Goal: Task Accomplishment & Management: Manage account settings

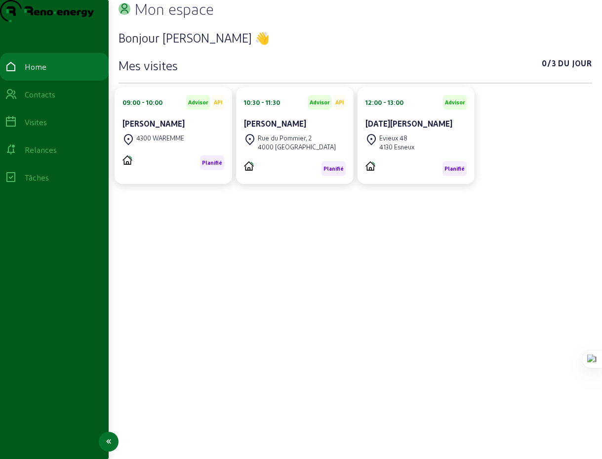
click at [49, 156] on div "Relances" at bounding box center [41, 150] width 32 height 12
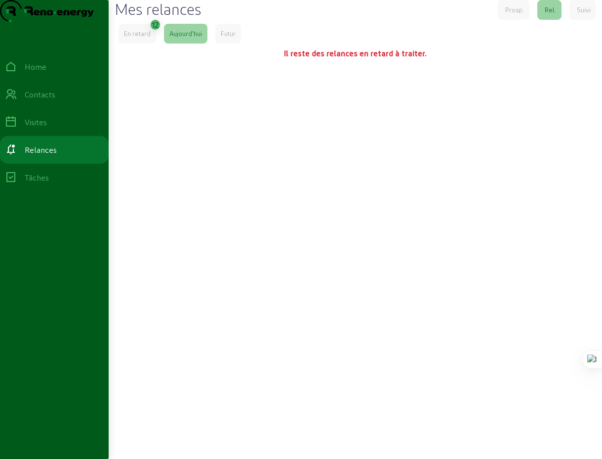
click at [150, 38] on div "En retard" at bounding box center [137, 33] width 27 height 9
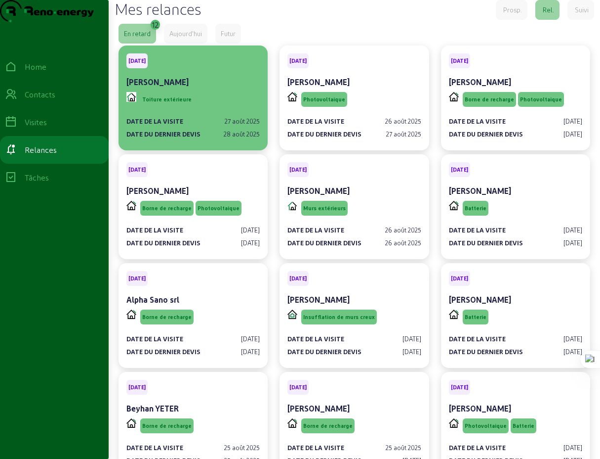
click at [216, 109] on div "Toiture extérieure" at bounding box center [193, 99] width 133 height 19
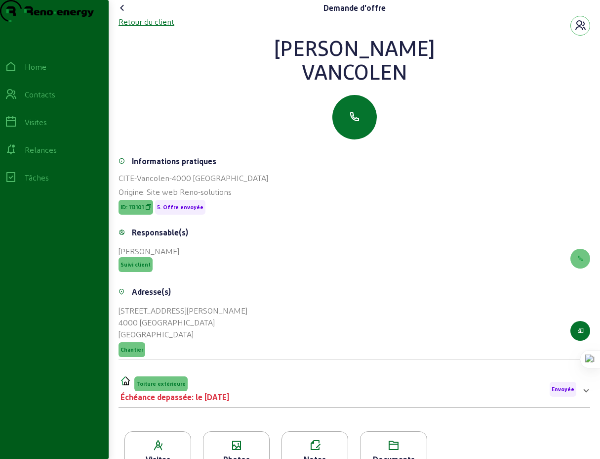
click at [156, 28] on div "Retour du client" at bounding box center [147, 22] width 56 height 12
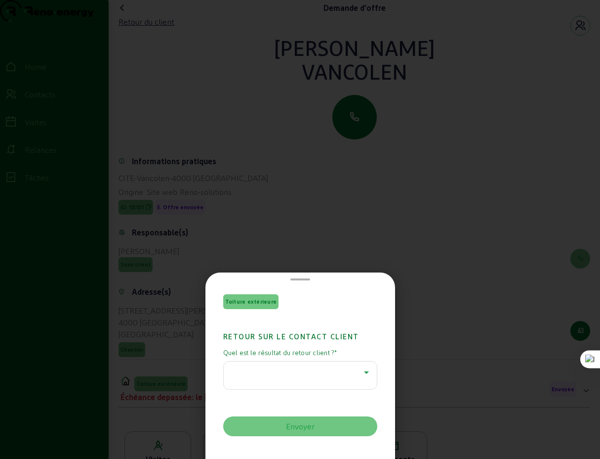
click at [364, 373] on icon at bounding box center [367, 372] width 12 height 12
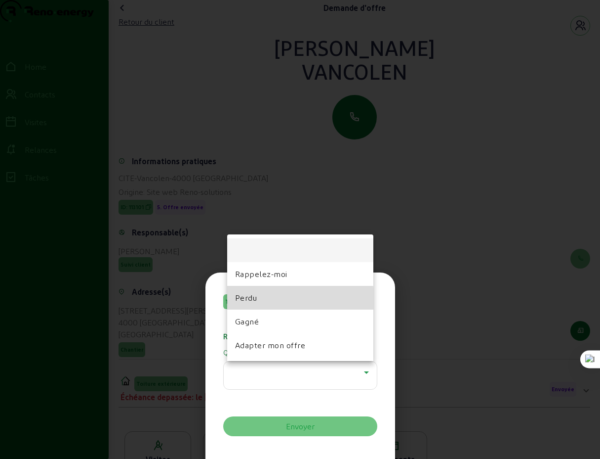
click at [252, 299] on span "Perdu" at bounding box center [246, 298] width 22 height 12
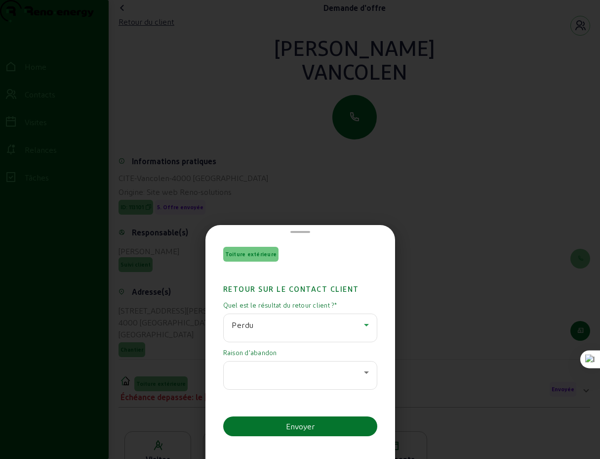
click at [364, 372] on icon at bounding box center [366, 372] width 5 height 2
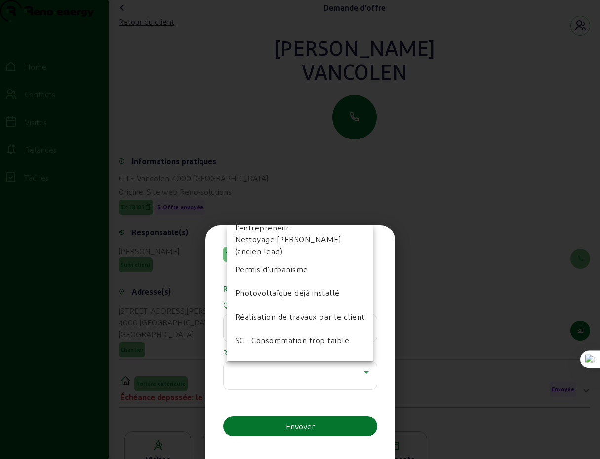
scroll to position [700, 0]
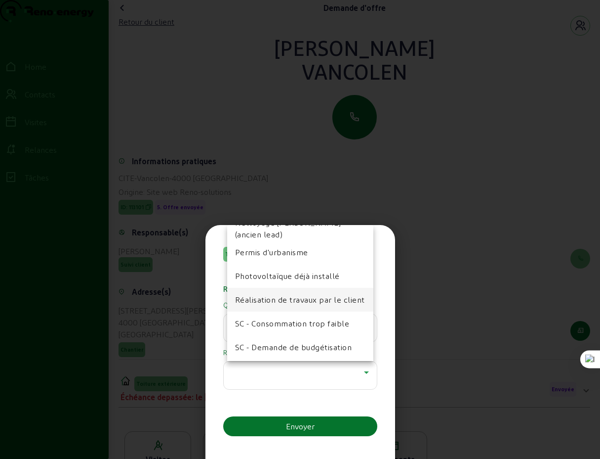
click at [313, 295] on span "Réalisation de travaux par le client" at bounding box center [300, 300] width 130 height 12
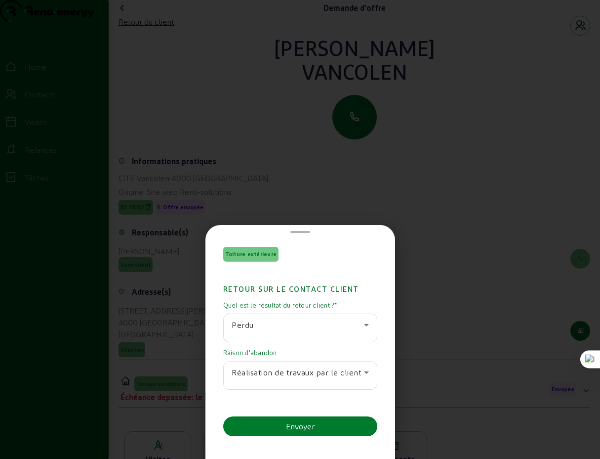
click at [304, 427] on div "Envoyer" at bounding box center [300, 426] width 29 height 12
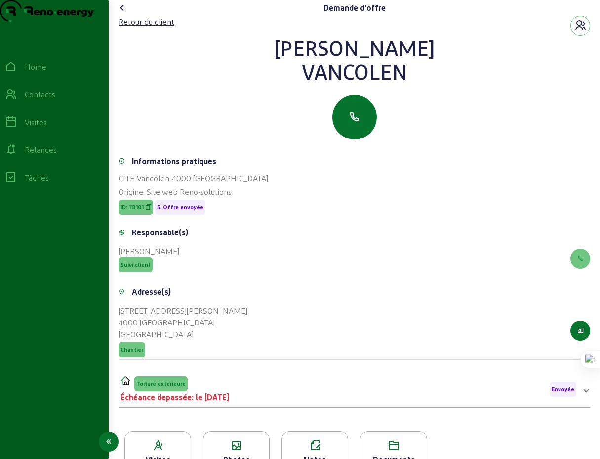
click at [45, 156] on div "Relances" at bounding box center [41, 150] width 32 height 12
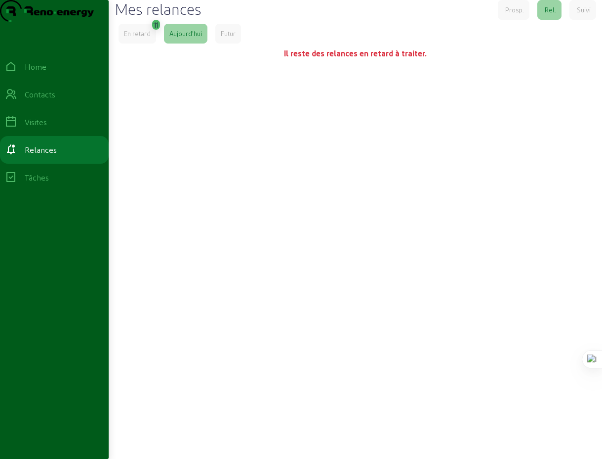
click at [140, 38] on div "En retard" at bounding box center [137, 33] width 27 height 9
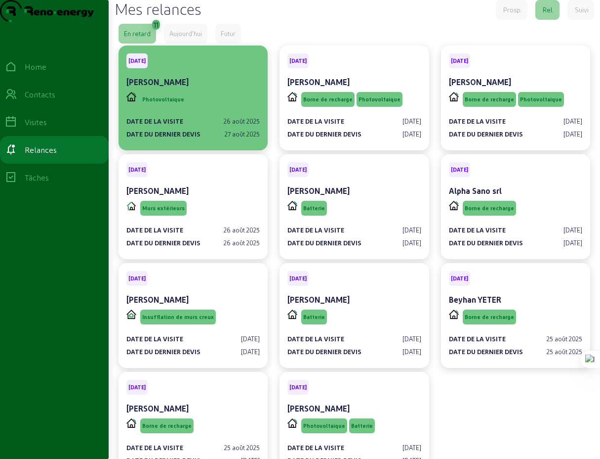
click at [187, 88] on div "[PERSON_NAME]" at bounding box center [193, 82] width 133 height 12
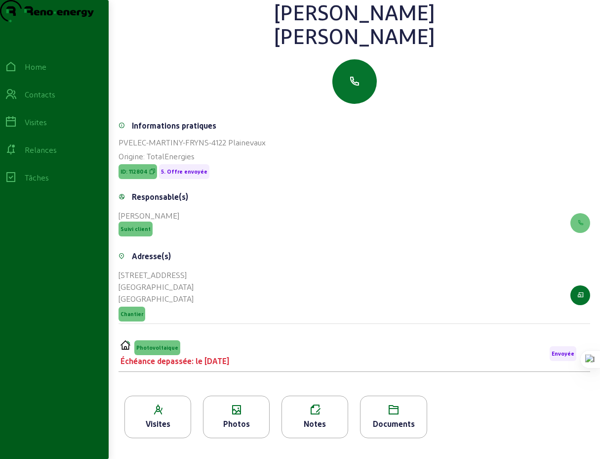
scroll to position [36, 0]
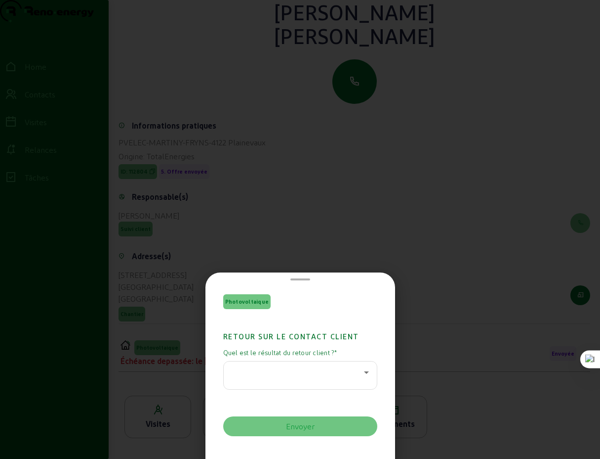
scroll to position [0, 0]
click at [364, 373] on icon at bounding box center [366, 372] width 5 height 2
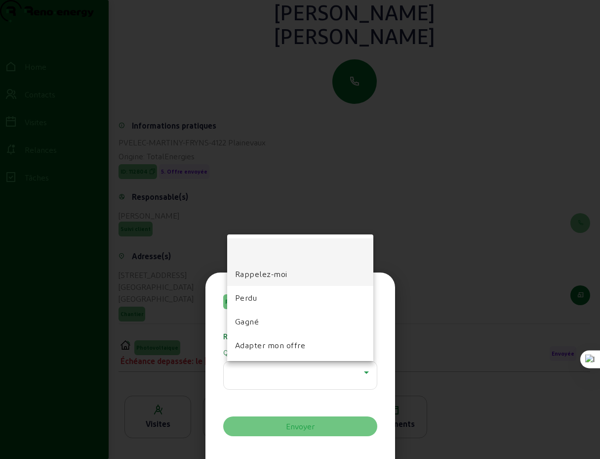
click at [271, 276] on span "Rappelez-moi" at bounding box center [261, 274] width 52 height 12
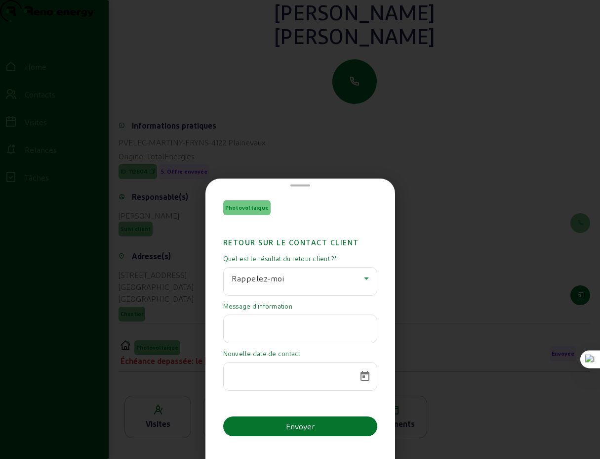
click at [310, 330] on input "text" at bounding box center [300, 326] width 137 height 12
type input "M"
click at [347, 328] on input "Le devis n'était pas joint au mail. [PERSON_NAME] renvoyé ce jour. Mr me recont…" at bounding box center [300, 326] width 137 height 12
type input "Le devis n'était pas joint au mail. [PERSON_NAME] renvoyé ce jour. Mr me recont…"
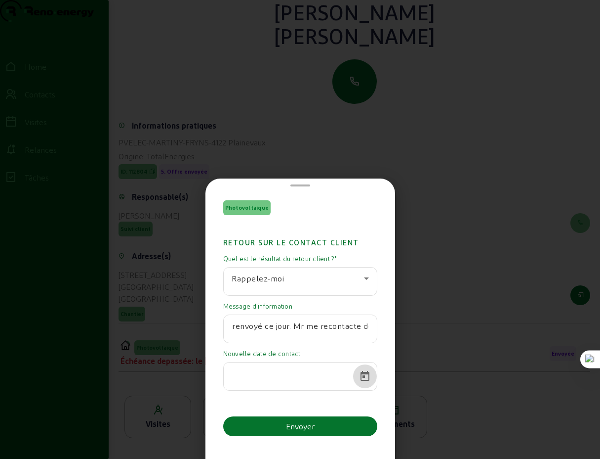
scroll to position [0, 0]
click at [360, 378] on span "Open calendar" at bounding box center [365, 376] width 24 height 24
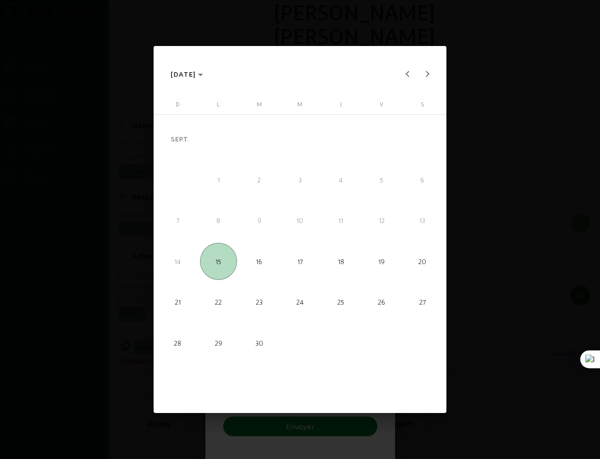
click at [332, 262] on span "18" at bounding box center [341, 261] width 37 height 37
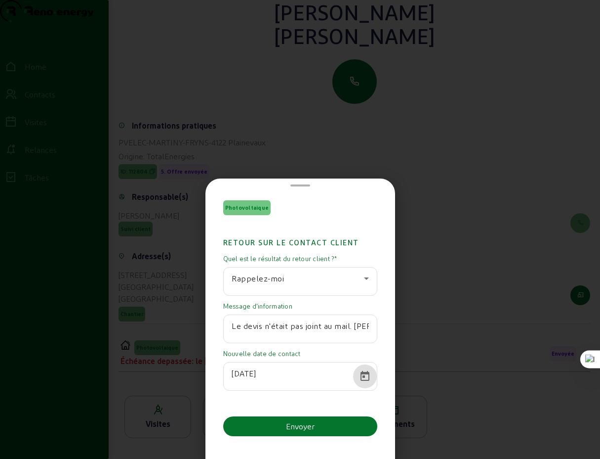
click at [243, 375] on input "[DATE]" at bounding box center [292, 373] width 120 height 12
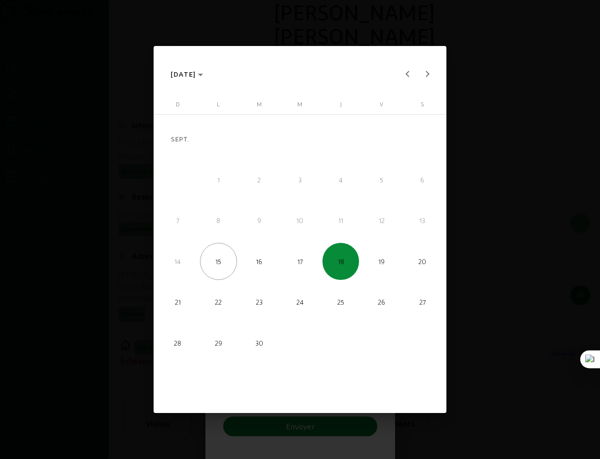
click at [253, 270] on span "16" at bounding box center [259, 261] width 37 height 37
type input "[DATE]"
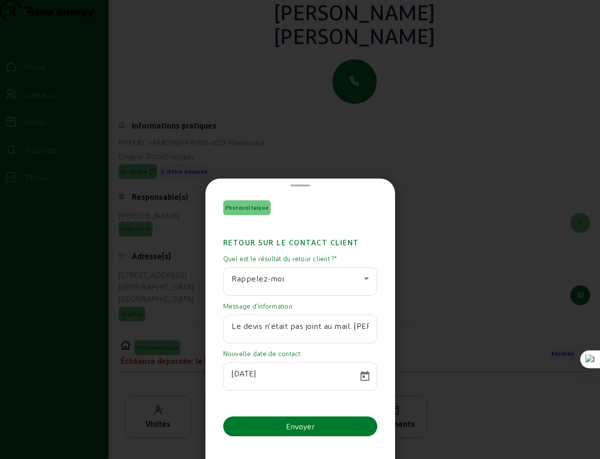
click at [297, 429] on div "Envoyer" at bounding box center [300, 426] width 29 height 12
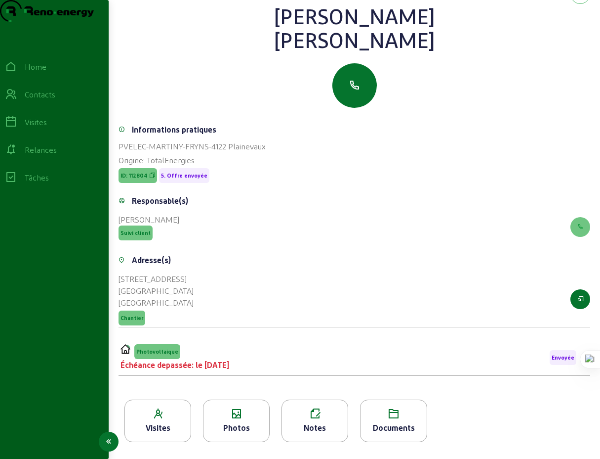
scroll to position [32, 0]
click at [49, 156] on div "Relances" at bounding box center [41, 150] width 32 height 12
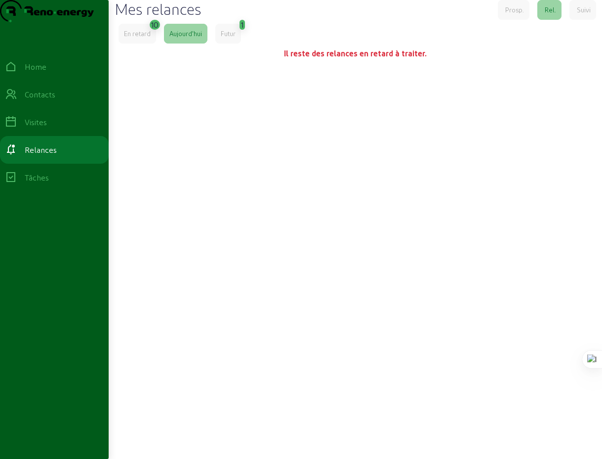
click at [138, 38] on div "En retard" at bounding box center [137, 33] width 27 height 9
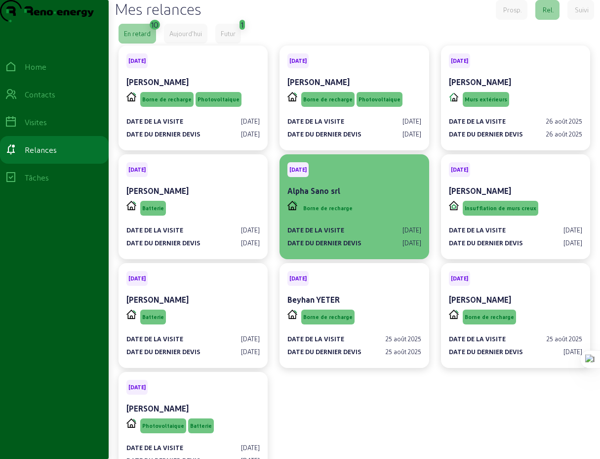
click at [362, 217] on div "Borne de recharge" at bounding box center [354, 208] width 133 height 19
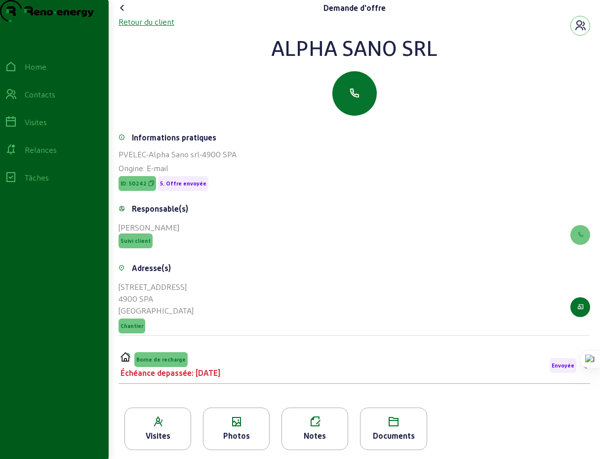
click at [168, 28] on div "Retour du client" at bounding box center [147, 22] width 56 height 12
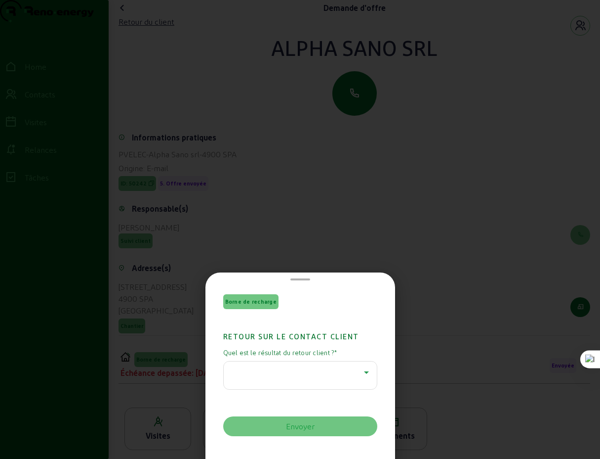
click at [364, 374] on icon at bounding box center [367, 372] width 12 height 12
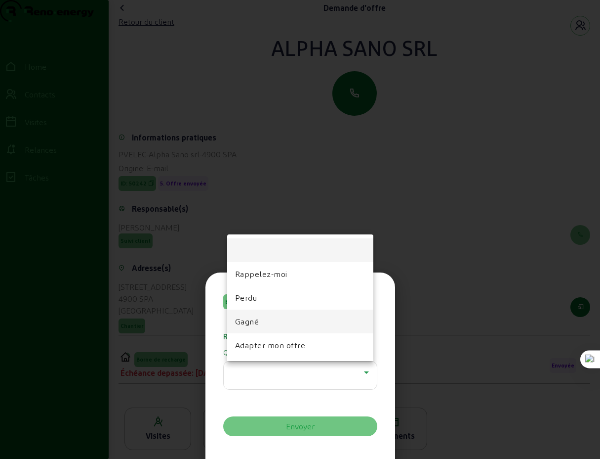
click at [256, 324] on span "Gagné" at bounding box center [247, 321] width 24 height 12
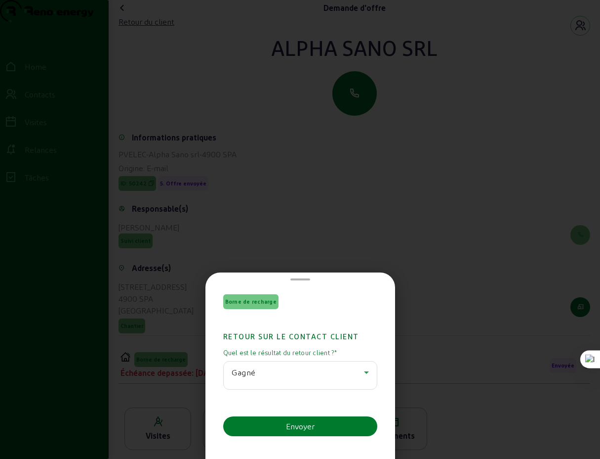
click at [307, 427] on div "Envoyer" at bounding box center [300, 426] width 29 height 12
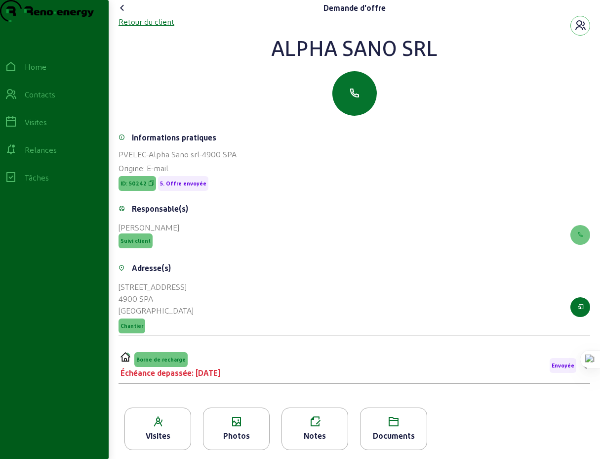
click at [143, 28] on div "Retour du client" at bounding box center [147, 22] width 56 height 12
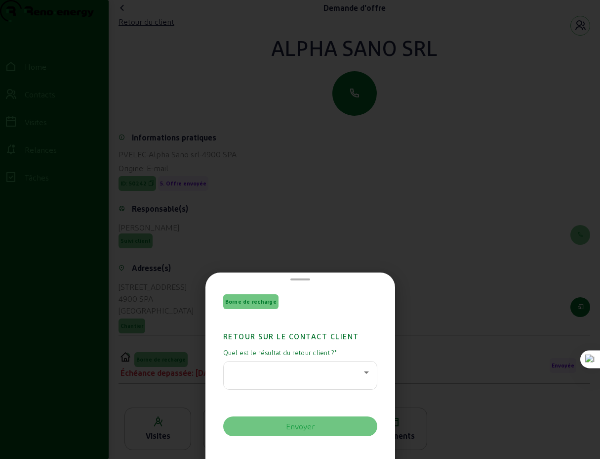
click at [427, 236] on div at bounding box center [300, 229] width 600 height 459
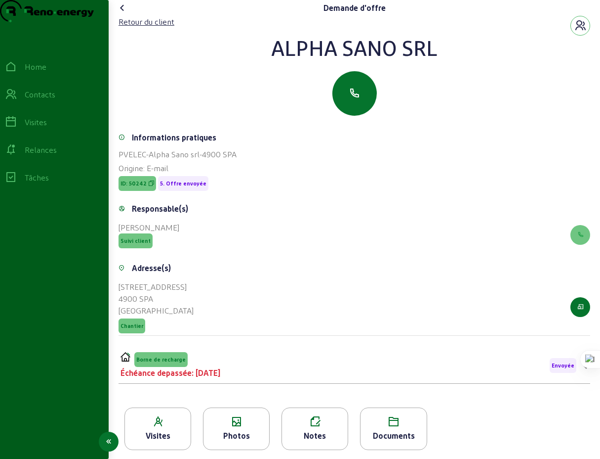
click at [48, 156] on div "Relances" at bounding box center [41, 150] width 32 height 12
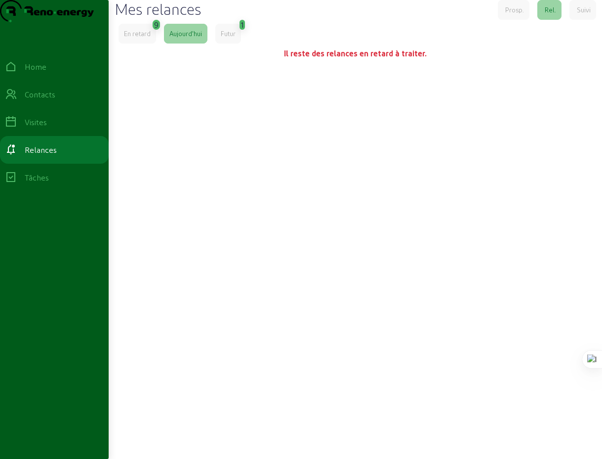
click at [144, 38] on div "En retard" at bounding box center [137, 33] width 27 height 9
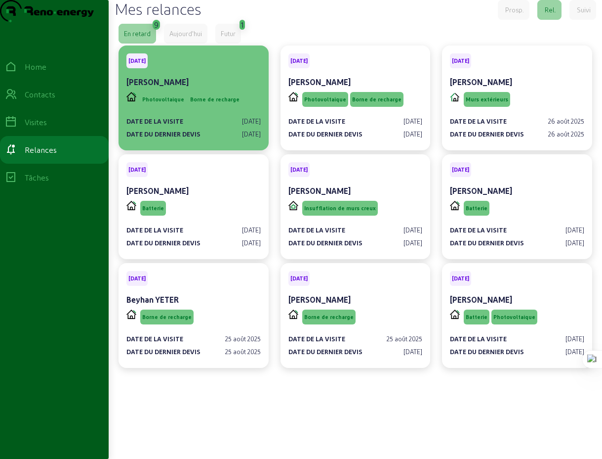
click at [183, 107] on span "Photovoltaique" at bounding box center [163, 99] width 46 height 15
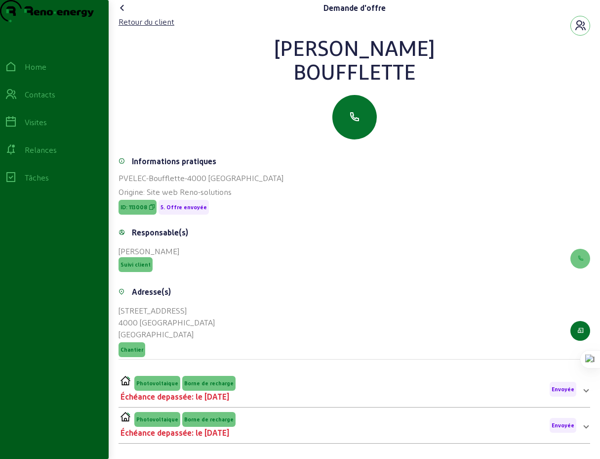
click at [126, 14] on icon at bounding box center [123, 8] width 12 height 12
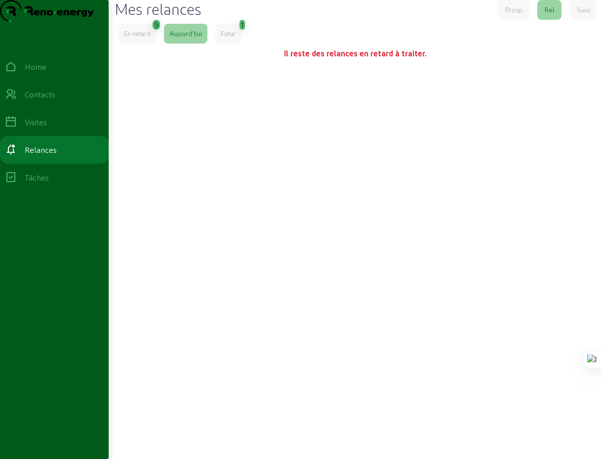
click at [141, 38] on div "En retard" at bounding box center [137, 33] width 27 height 9
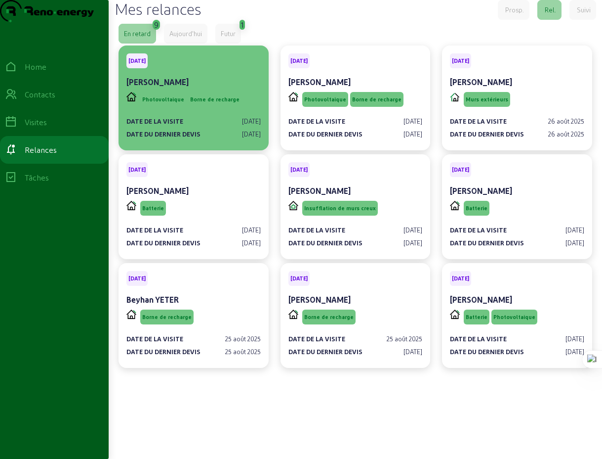
click at [157, 109] on div "Photovoltaique Borne de recharge" at bounding box center [184, 99] width 115 height 19
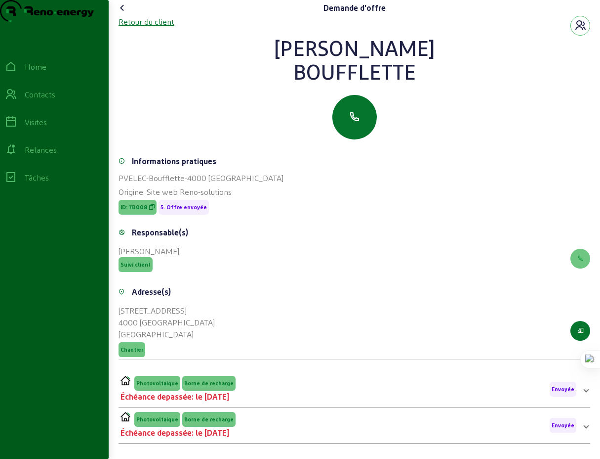
click at [133, 28] on div "Retour du client" at bounding box center [147, 22] width 56 height 12
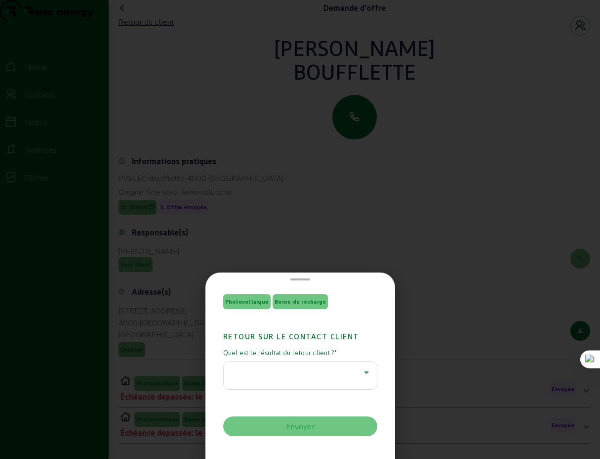
click at [364, 372] on icon at bounding box center [366, 372] width 5 height 2
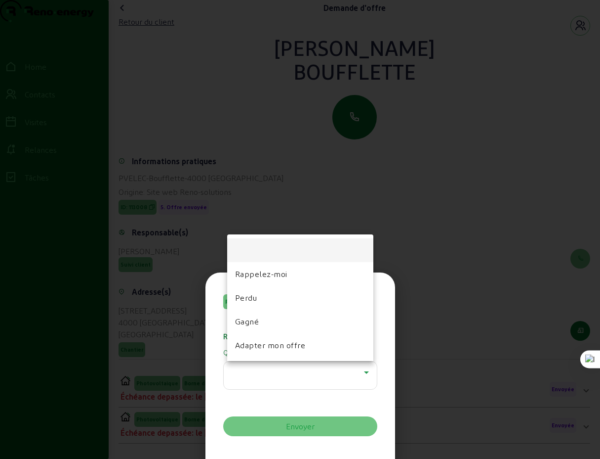
click at [389, 268] on div at bounding box center [300, 229] width 600 height 459
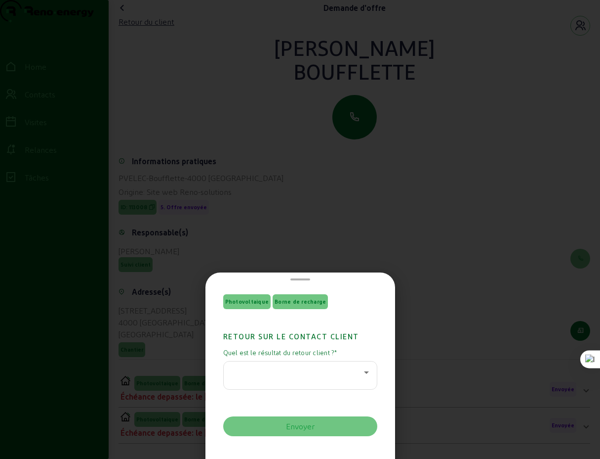
click at [437, 264] on div at bounding box center [300, 229] width 600 height 459
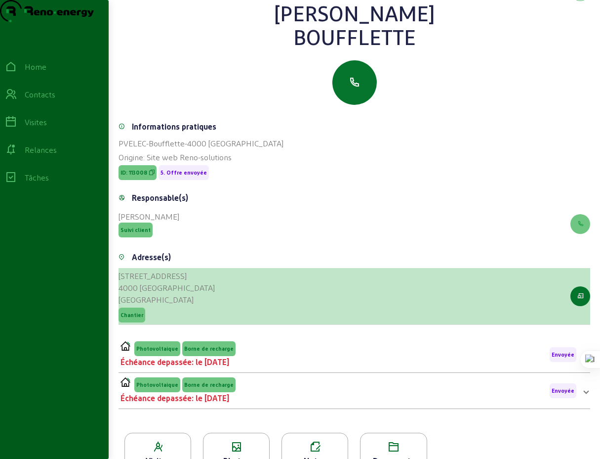
scroll to position [126, 0]
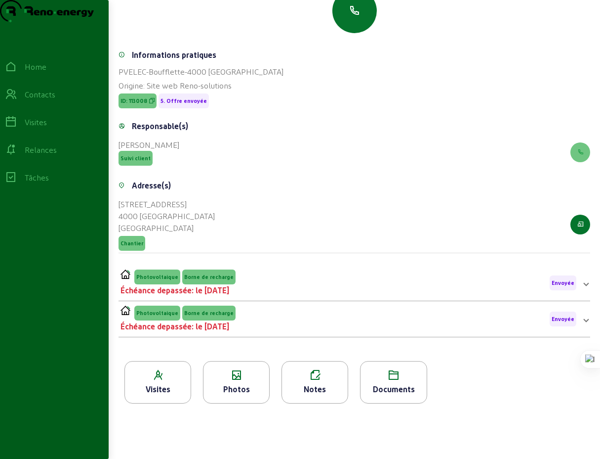
click at [585, 284] on span at bounding box center [587, 283] width 4 height 12
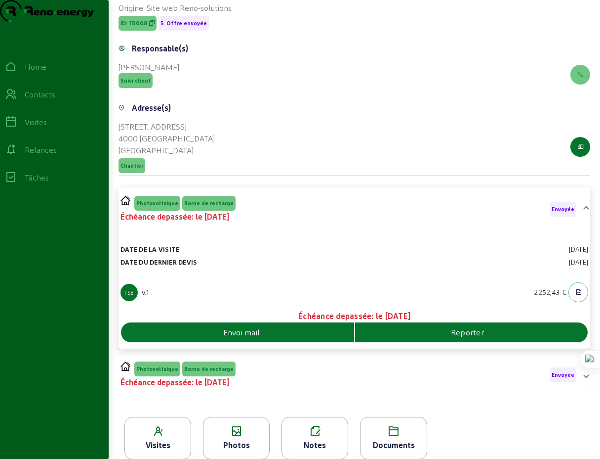
scroll to position [133, 0]
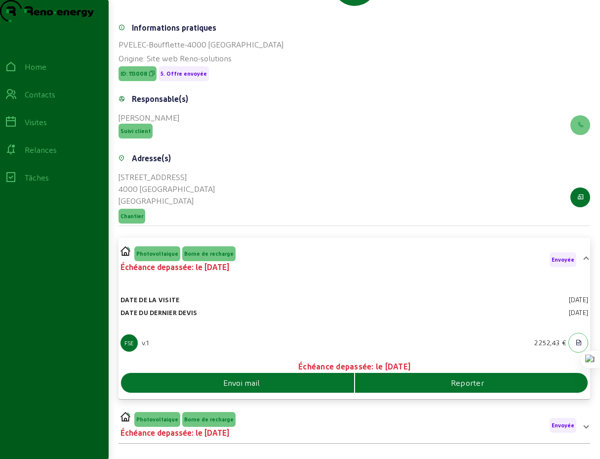
click at [587, 439] on mat-expansion-panel-header "Photovoltaique Borne de recharge Échéance depassée: le [DATE] Envoyée" at bounding box center [355, 425] width 472 height 28
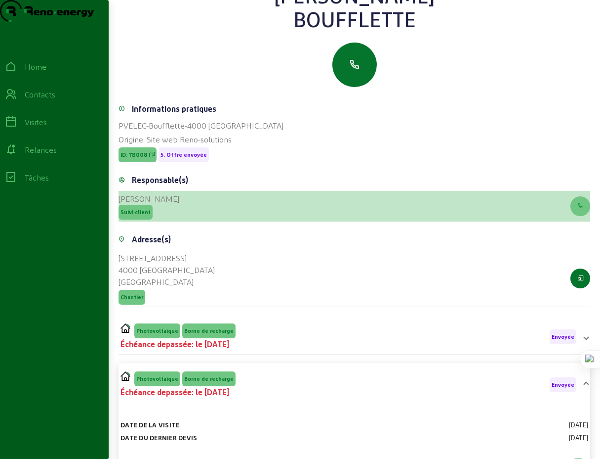
scroll to position [0, 0]
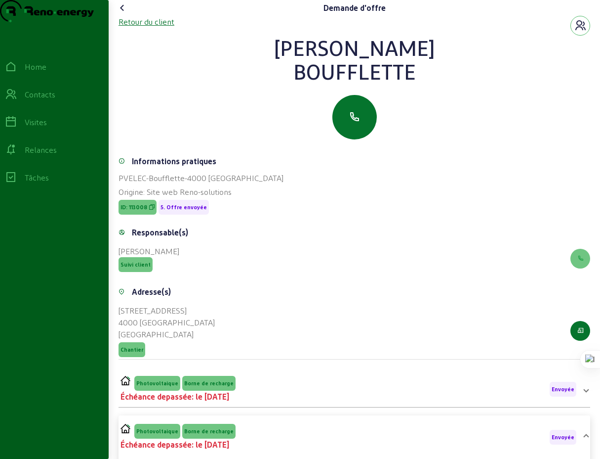
click at [159, 28] on div "Retour du client" at bounding box center [147, 22] width 56 height 12
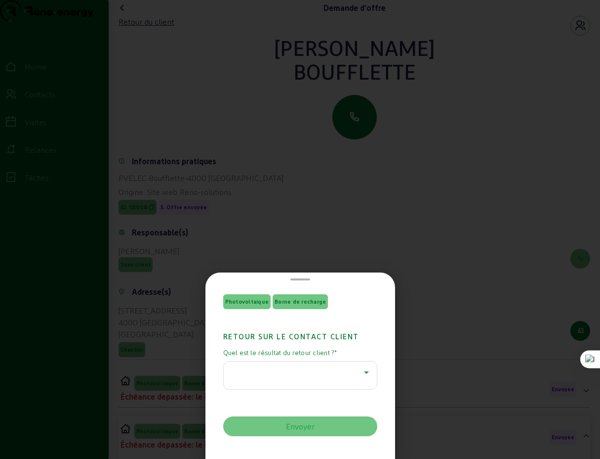
click at [364, 372] on icon at bounding box center [367, 372] width 12 height 12
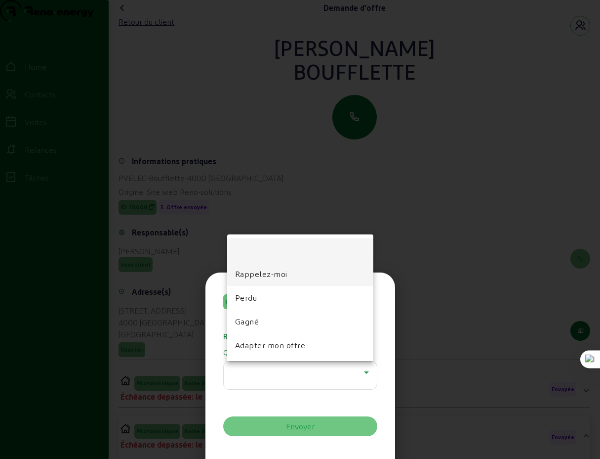
click at [262, 275] on span "Rappelez-moi" at bounding box center [261, 274] width 52 height 12
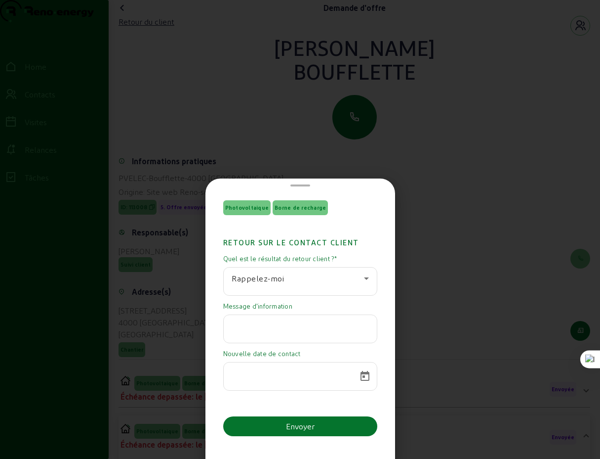
click at [288, 331] on input "text" at bounding box center [300, 326] width 137 height 12
type input "Pas décroché"
click at [362, 377] on span "Open calendar" at bounding box center [365, 376] width 24 height 24
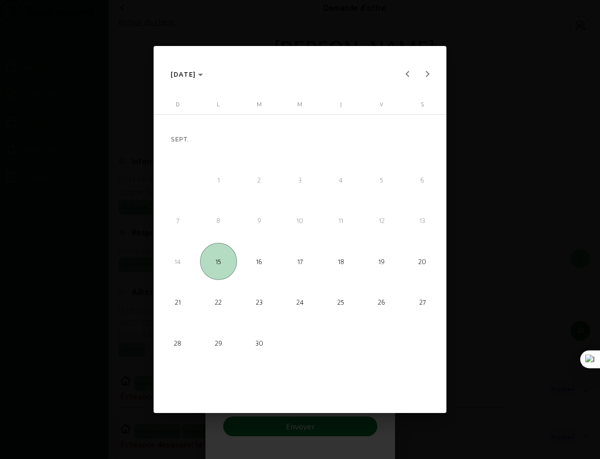
click at [340, 268] on span "18" at bounding box center [341, 261] width 37 height 37
type input "[DATE]"
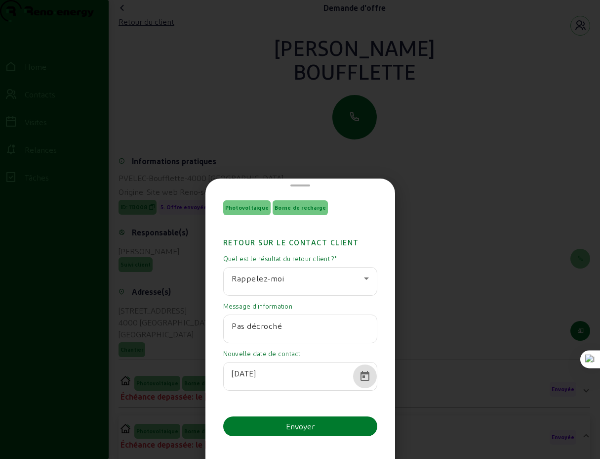
click at [294, 428] on div "Envoyer" at bounding box center [300, 426] width 29 height 12
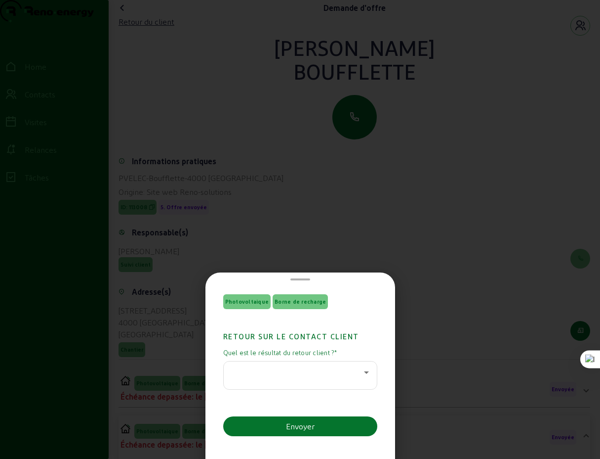
click at [457, 253] on div at bounding box center [300, 229] width 600 height 459
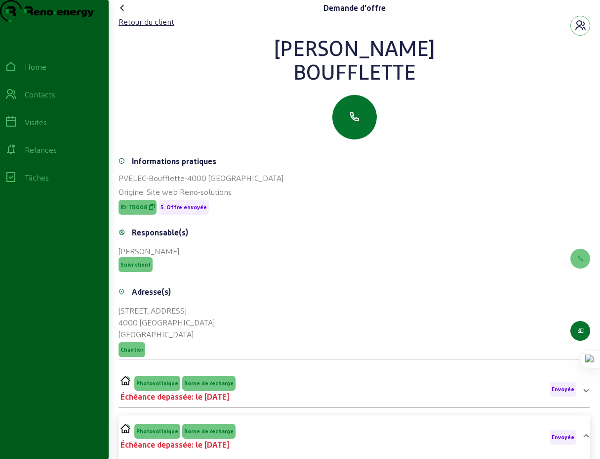
click at [125, 14] on icon at bounding box center [123, 8] width 12 height 12
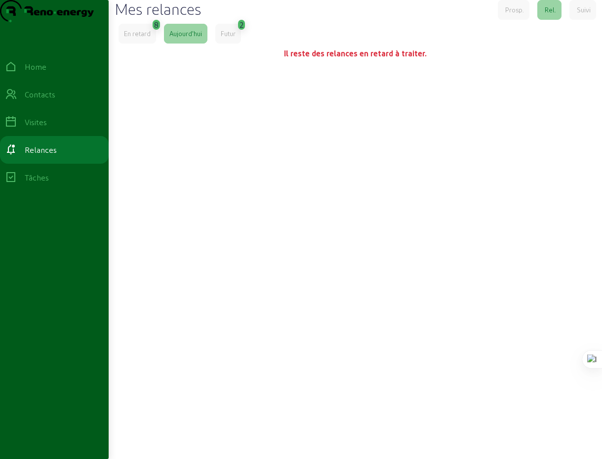
click at [145, 38] on div "En retard" at bounding box center [137, 33] width 27 height 9
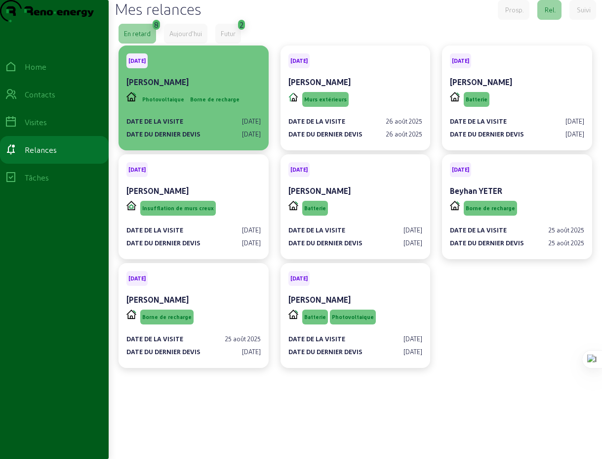
click at [180, 86] on cam-card-title "[PERSON_NAME]" at bounding box center [158, 81] width 62 height 9
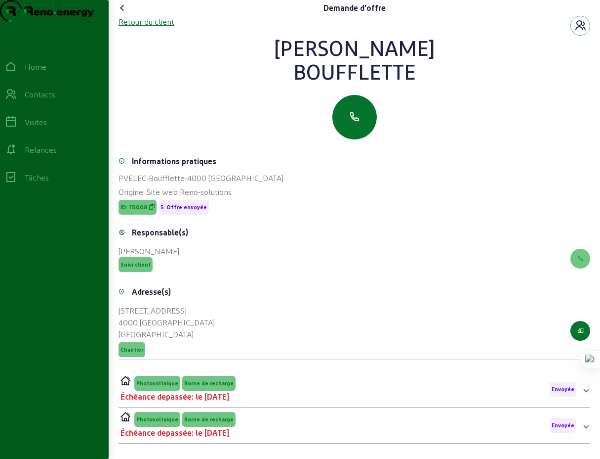
click at [144, 28] on div "Retour du client" at bounding box center [147, 22] width 56 height 12
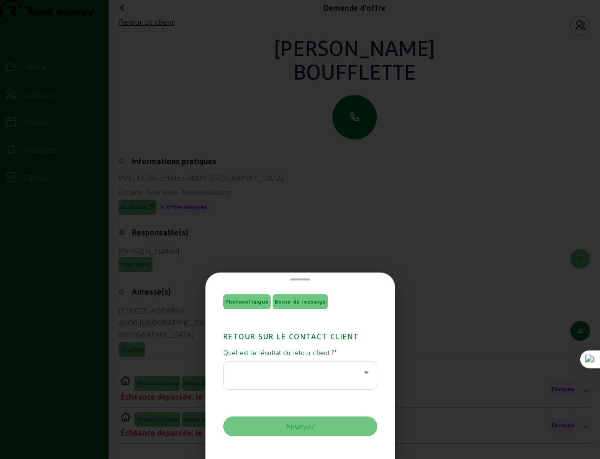
click at [364, 372] on icon at bounding box center [366, 372] width 5 height 2
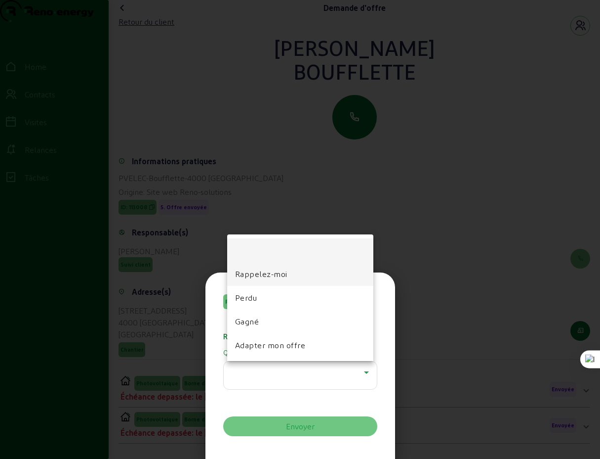
click at [260, 276] on span "Rappelez-moi" at bounding box center [261, 274] width 52 height 12
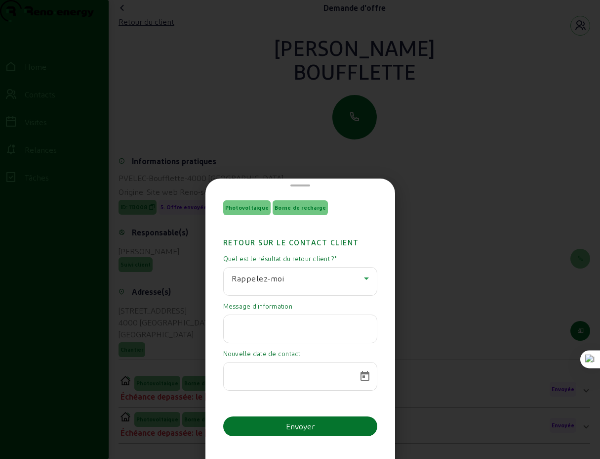
click at [271, 331] on input "text" at bounding box center [300, 326] width 137 height 12
type input "Pas décroché"
click at [360, 379] on span "Open calendar" at bounding box center [365, 376] width 24 height 24
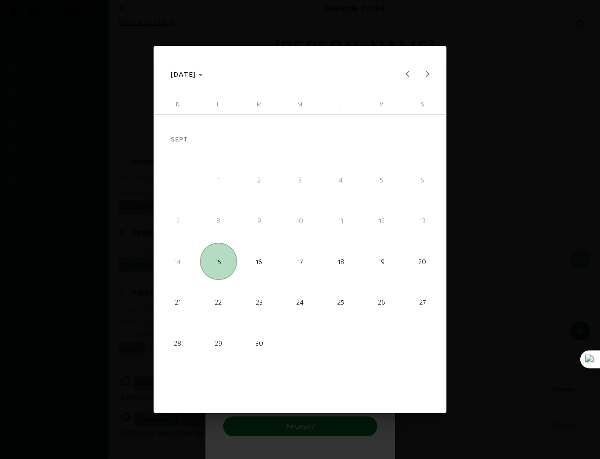
click at [339, 269] on span "18" at bounding box center [341, 261] width 37 height 37
type input "[DATE]"
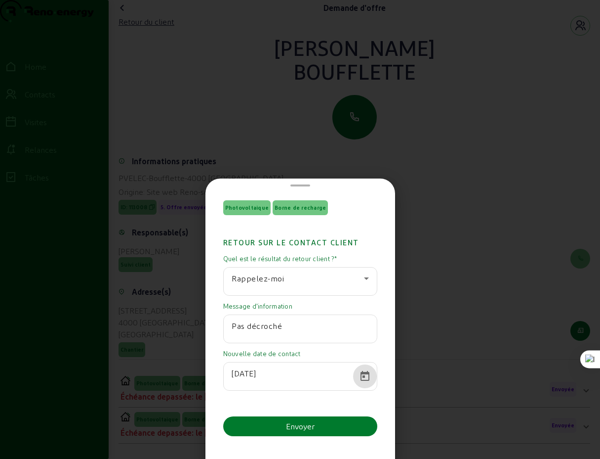
click at [318, 427] on button "Envoyer" at bounding box center [300, 426] width 154 height 20
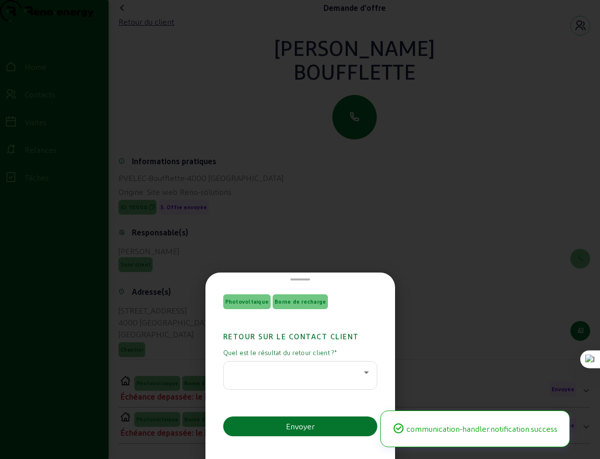
click at [426, 221] on div at bounding box center [300, 229] width 600 height 459
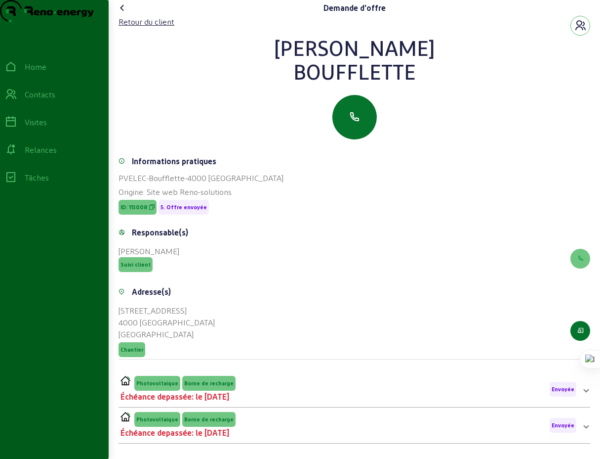
click at [125, 14] on icon at bounding box center [123, 8] width 12 height 12
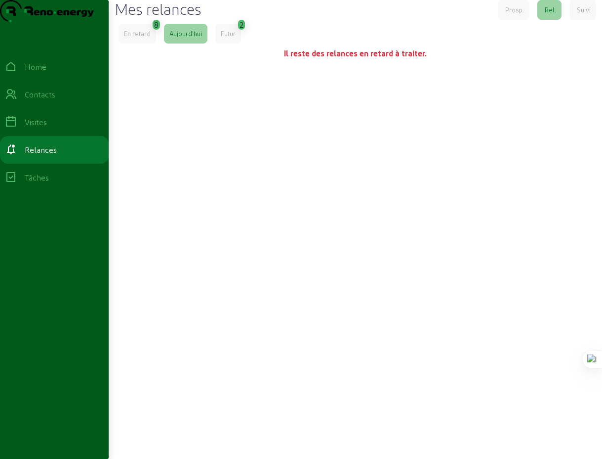
click at [133, 38] on div "En retard" at bounding box center [137, 33] width 27 height 9
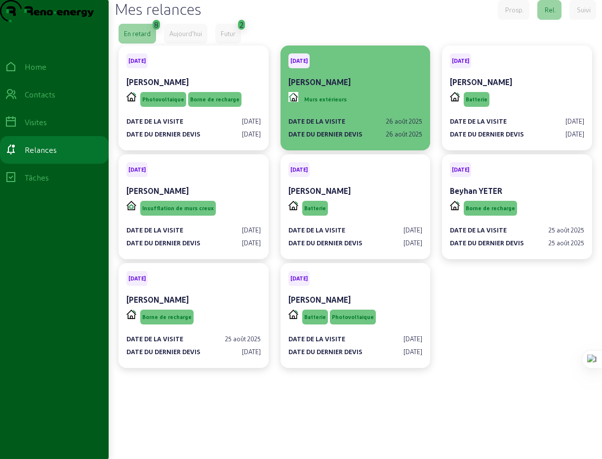
click at [377, 88] on div "[PERSON_NAME]" at bounding box center [356, 82] width 134 height 12
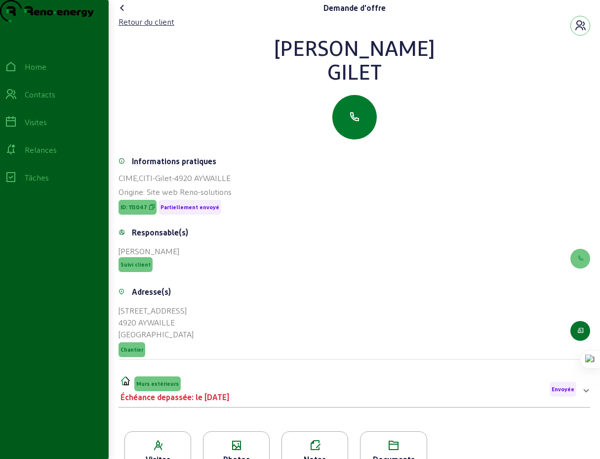
click at [355, 123] on icon "button" at bounding box center [355, 117] width 12 height 12
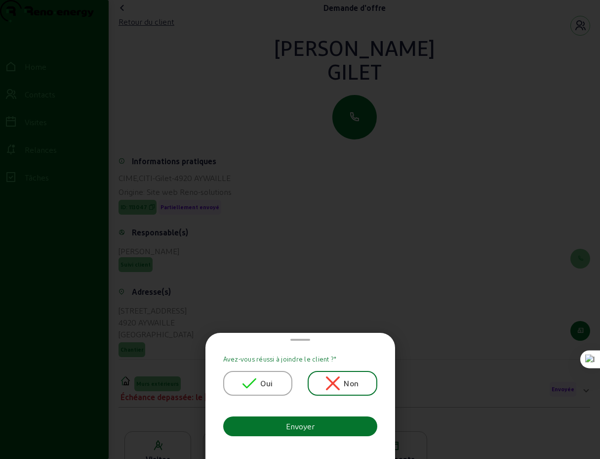
click at [355, 275] on div at bounding box center [300, 229] width 600 height 459
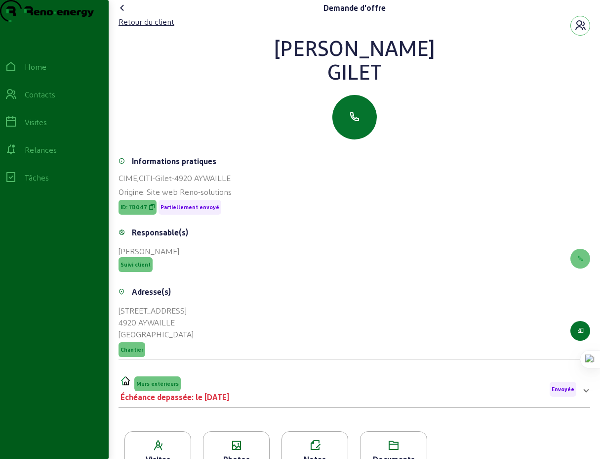
click at [123, 14] on icon at bounding box center [123, 8] width 12 height 12
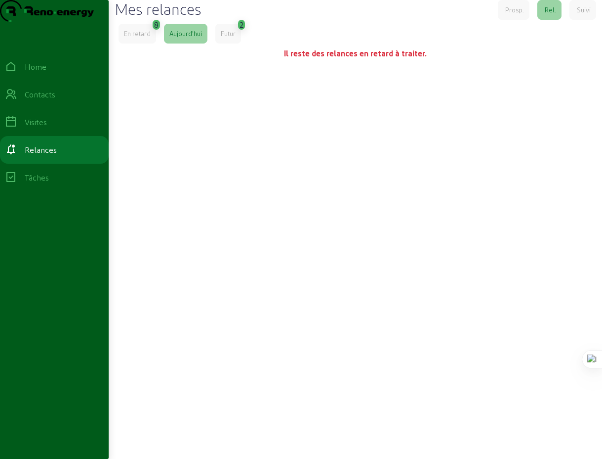
click at [138, 38] on div "En retard" at bounding box center [137, 33] width 27 height 9
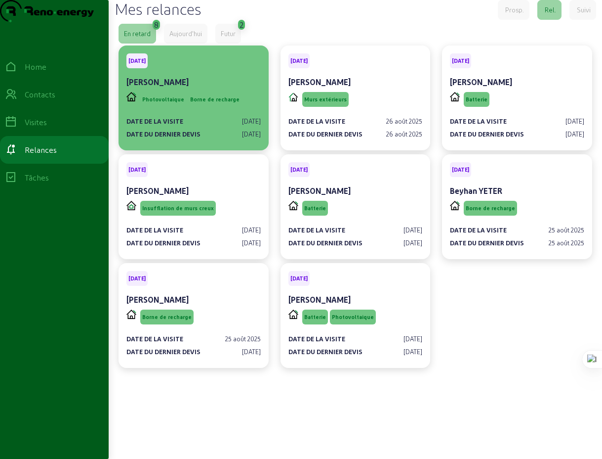
click at [189, 86] on cam-card-title "[PERSON_NAME]" at bounding box center [158, 81] width 62 height 9
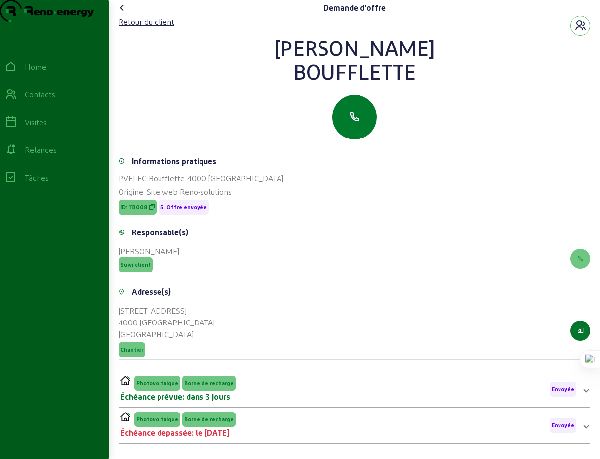
click at [357, 139] on button "button" at bounding box center [355, 117] width 44 height 44
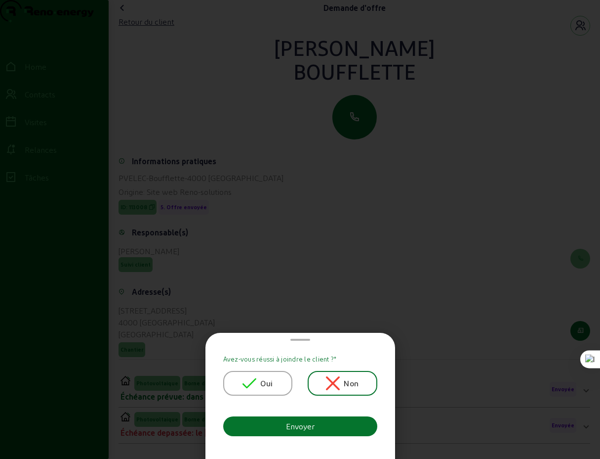
click at [330, 384] on icon at bounding box center [333, 383] width 14 height 14
click at [339, 386] on div "Non" at bounding box center [342, 383] width 33 height 14
click at [327, 427] on button "Envoyer" at bounding box center [300, 426] width 154 height 20
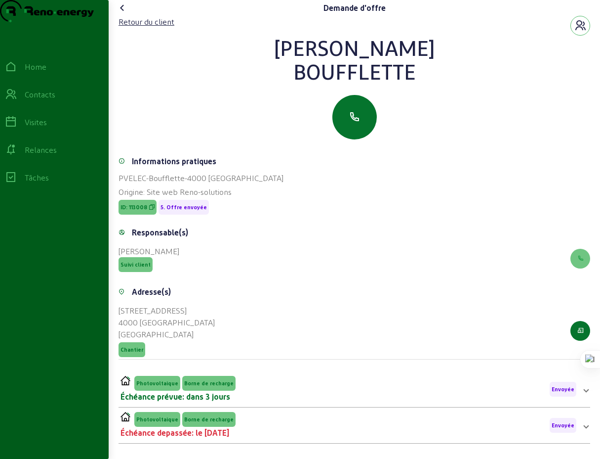
click at [126, 14] on icon at bounding box center [123, 8] width 12 height 12
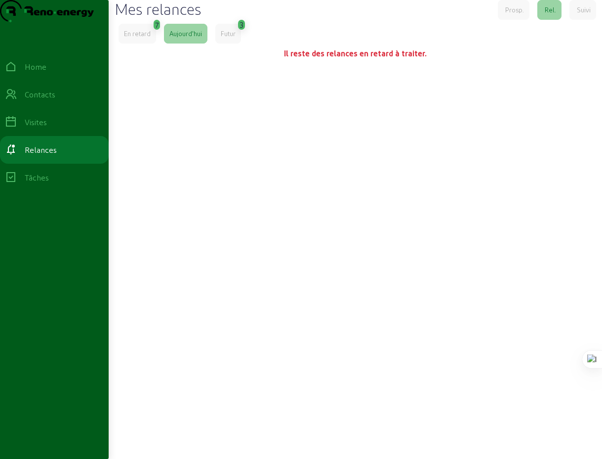
click at [143, 38] on div "En retard" at bounding box center [137, 33] width 27 height 9
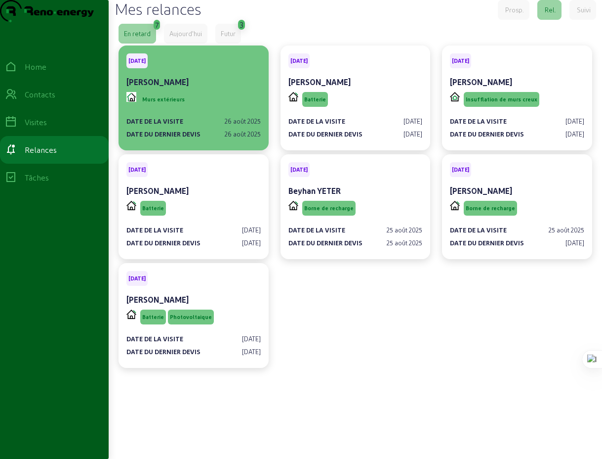
click at [206, 88] on div "[PERSON_NAME]" at bounding box center [194, 82] width 134 height 12
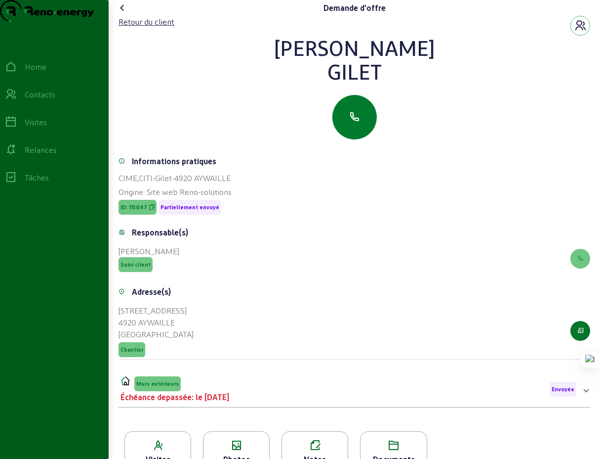
click at [357, 123] on icon "button" at bounding box center [355, 117] width 12 height 12
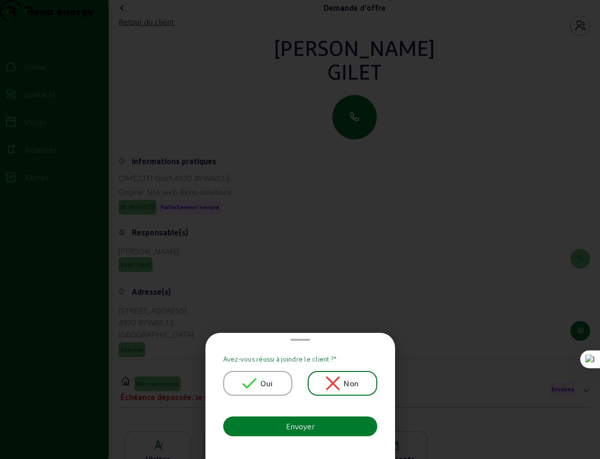
click at [303, 428] on div "Envoyer" at bounding box center [300, 426] width 29 height 12
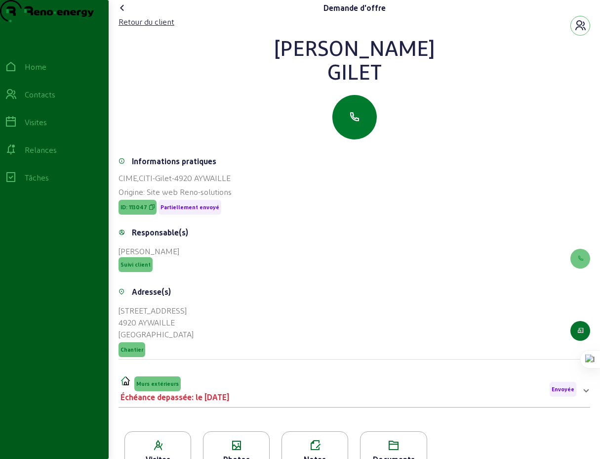
click at [349, 139] on button "button" at bounding box center [355, 117] width 44 height 44
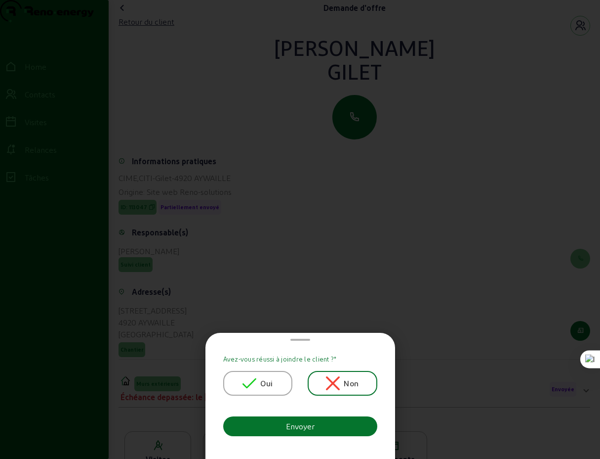
click at [225, 77] on div at bounding box center [300, 229] width 600 height 459
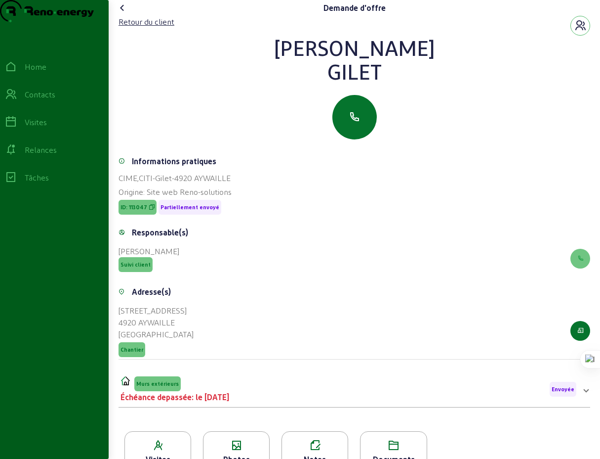
click at [125, 14] on icon at bounding box center [123, 8] width 12 height 12
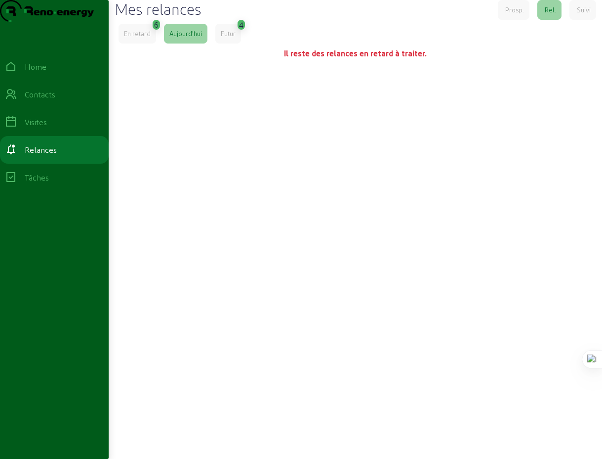
click at [144, 43] on div "En retard" at bounding box center [138, 34] width 38 height 20
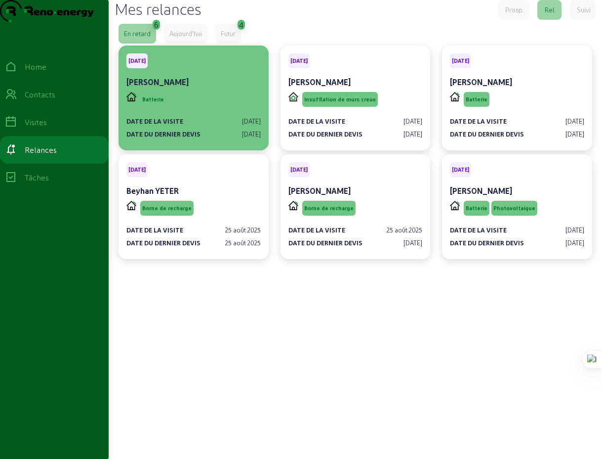
click at [183, 109] on div "Batterie" at bounding box center [194, 99] width 134 height 19
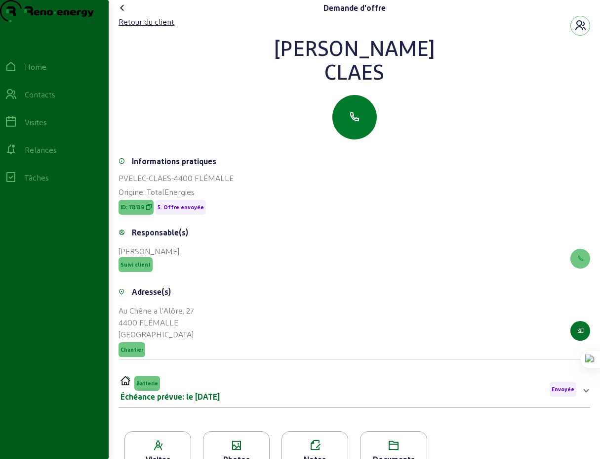
click at [351, 123] on icon "button" at bounding box center [355, 117] width 12 height 12
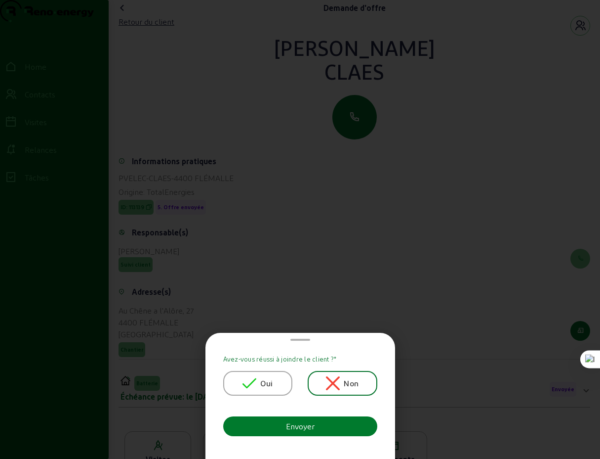
click at [317, 424] on button "Envoyer" at bounding box center [300, 426] width 154 height 20
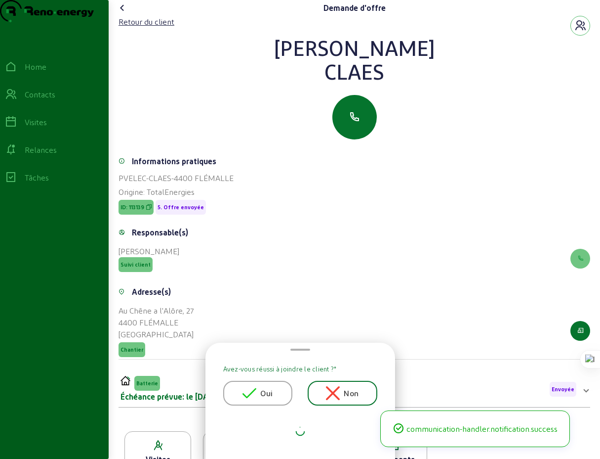
click at [238, 59] on div "[PERSON_NAME]" at bounding box center [355, 48] width 472 height 24
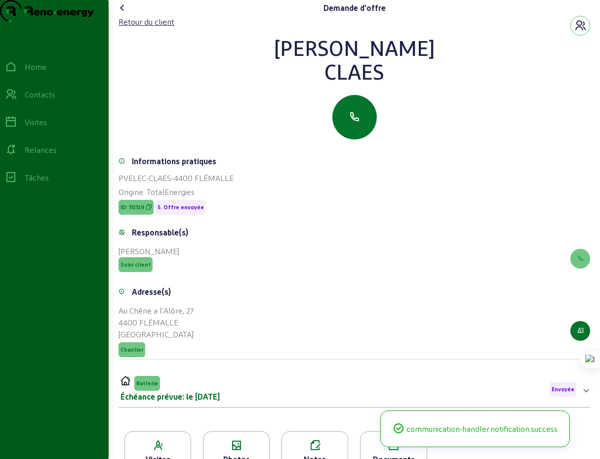
click at [125, 14] on icon at bounding box center [123, 8] width 12 height 12
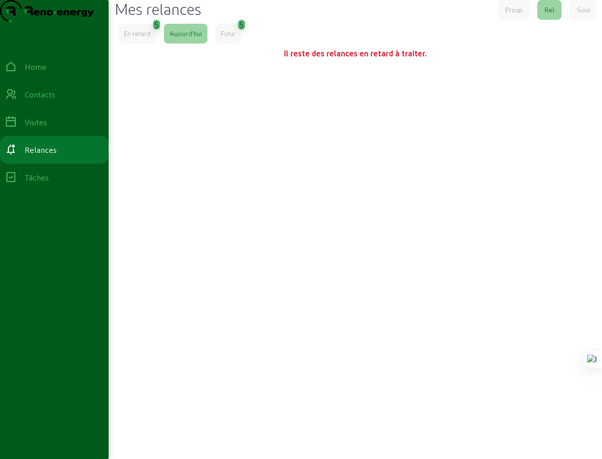
click at [132, 38] on div "En retard" at bounding box center [137, 33] width 27 height 9
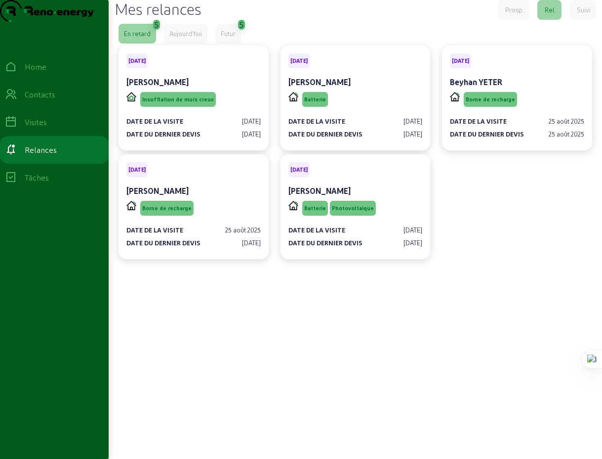
click at [318, 20] on div "Mes relances Prosp. Rel. Suivi" at bounding box center [356, 10] width 482 height 20
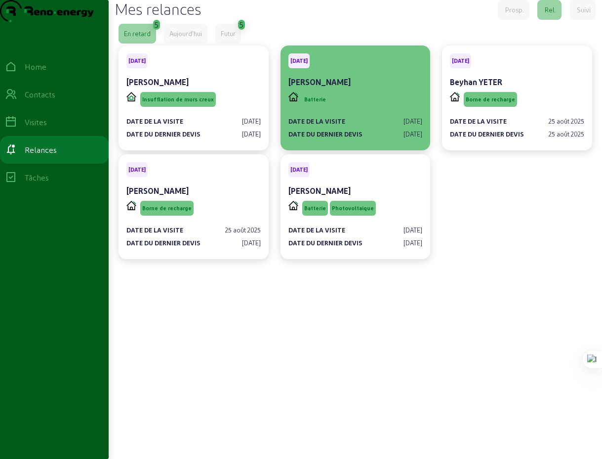
click at [372, 90] on div "[DATE] [PERSON_NAME]" at bounding box center [356, 71] width 134 height 37
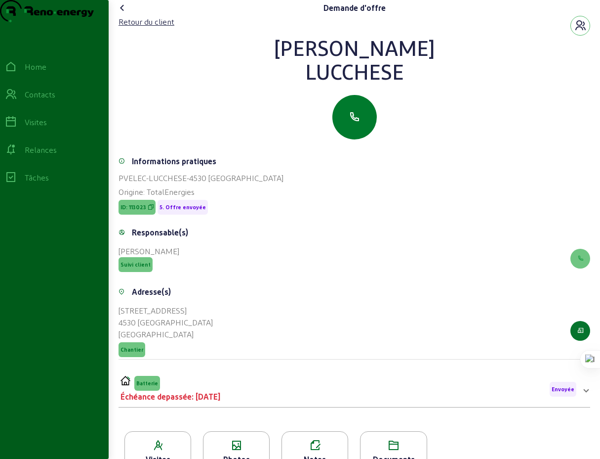
click at [352, 123] on icon "button" at bounding box center [355, 117] width 12 height 12
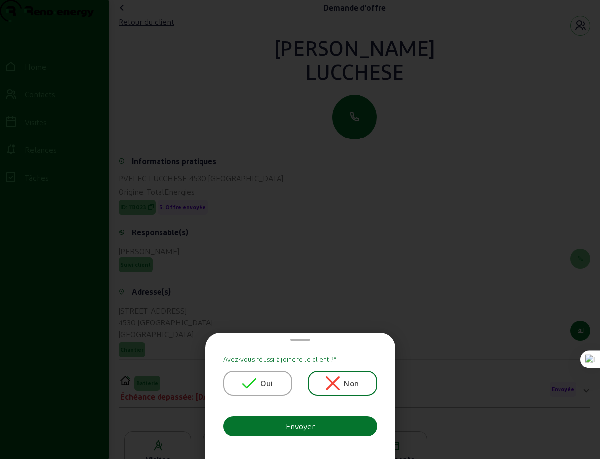
click at [265, 385] on span "Oui" at bounding box center [266, 383] width 12 height 12
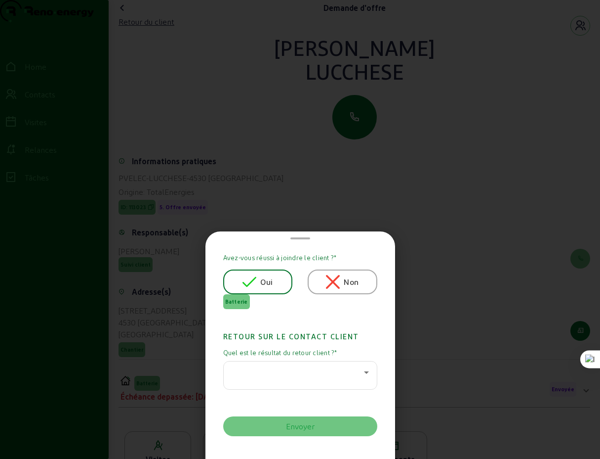
click at [364, 373] on icon at bounding box center [366, 372] width 5 height 2
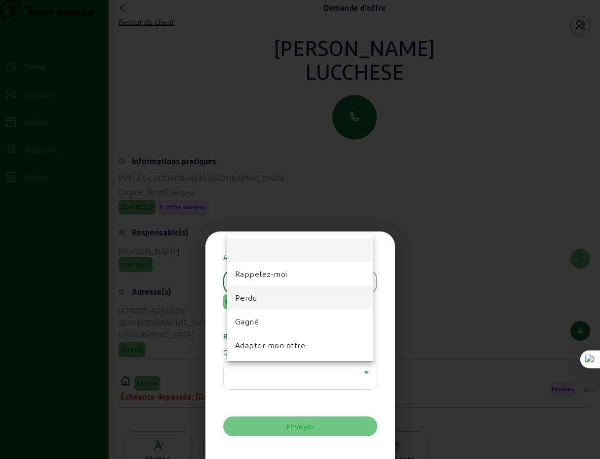
click at [252, 297] on span "Perdu" at bounding box center [246, 298] width 22 height 12
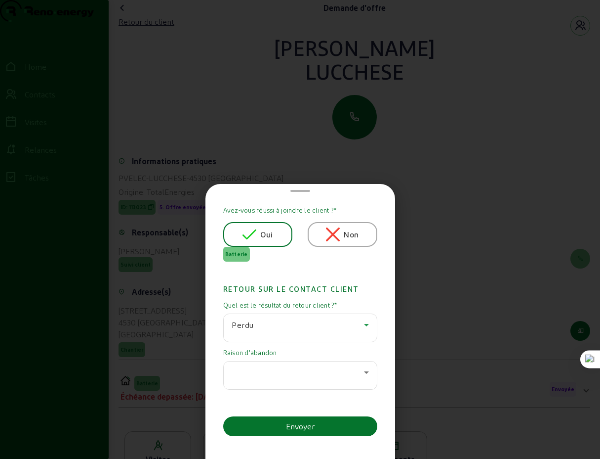
click at [363, 373] on icon at bounding box center [367, 372] width 12 height 12
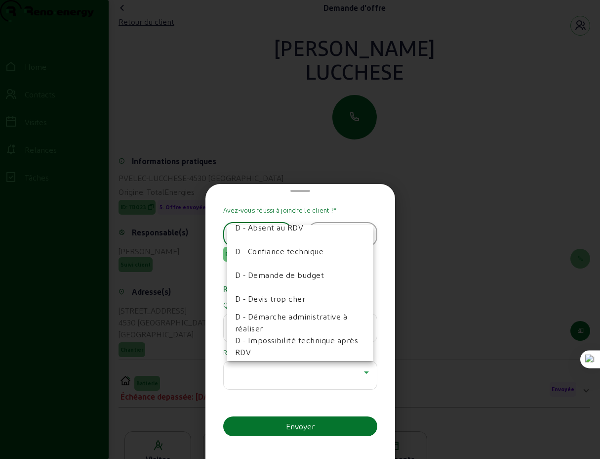
scroll to position [158, 0]
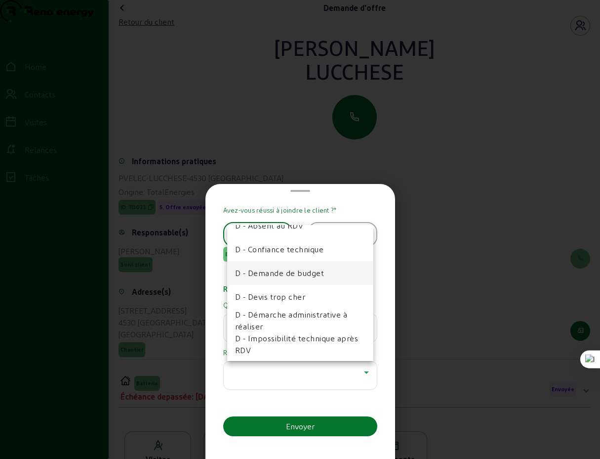
click at [301, 273] on span "D - Demande de budget" at bounding box center [279, 273] width 89 height 12
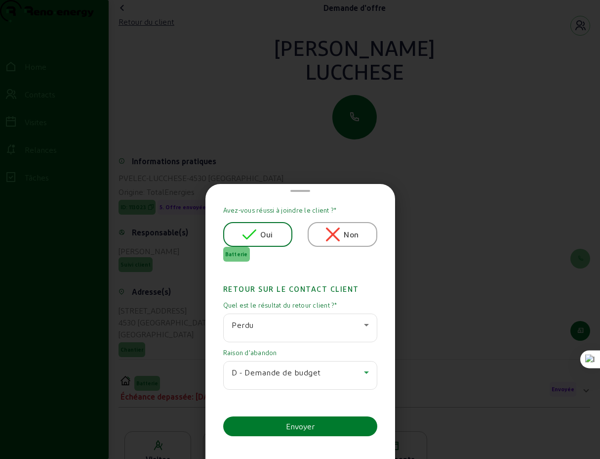
click at [298, 427] on div "Envoyer" at bounding box center [300, 426] width 29 height 12
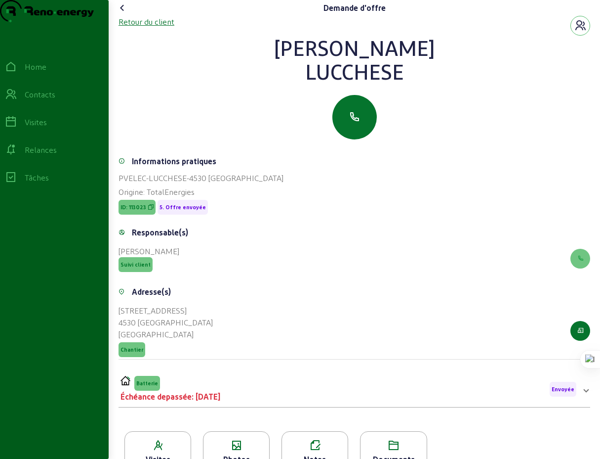
click at [131, 28] on div "Retour du client" at bounding box center [147, 22] width 56 height 12
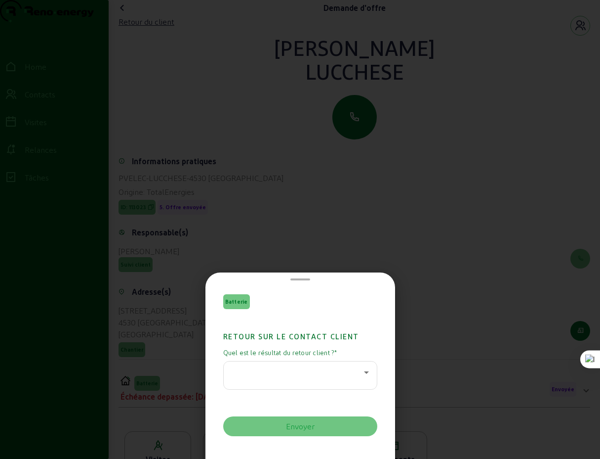
click at [235, 51] on div at bounding box center [300, 229] width 600 height 459
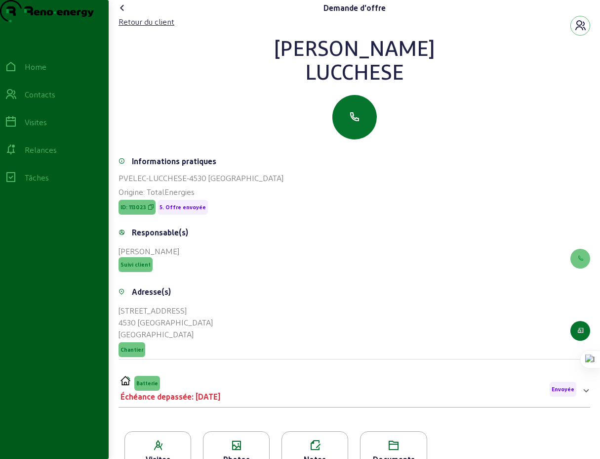
click at [122, 14] on icon at bounding box center [123, 8] width 12 height 12
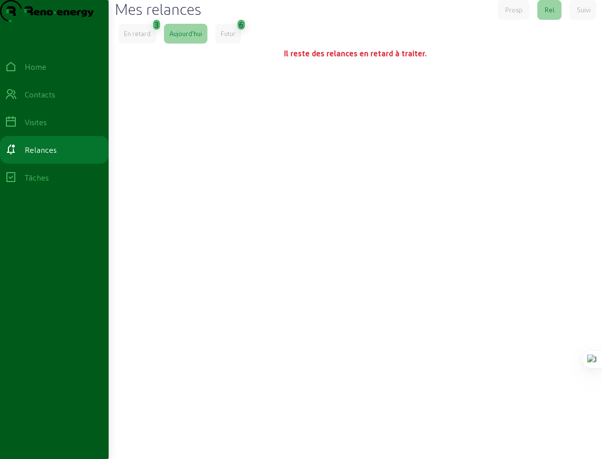
click at [145, 38] on div "En retard" at bounding box center [137, 33] width 27 height 9
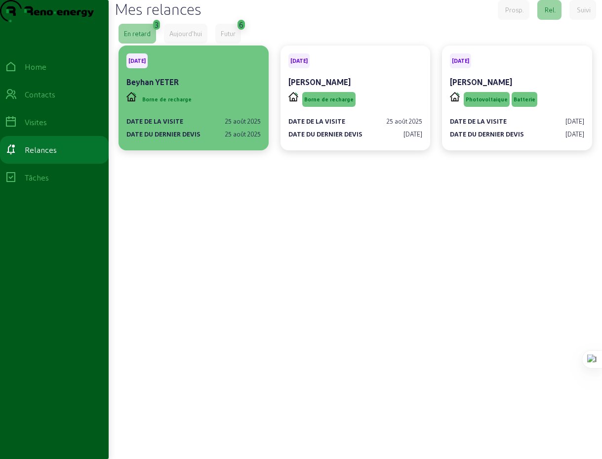
click at [202, 109] on div "Borne de recharge" at bounding box center [194, 99] width 134 height 19
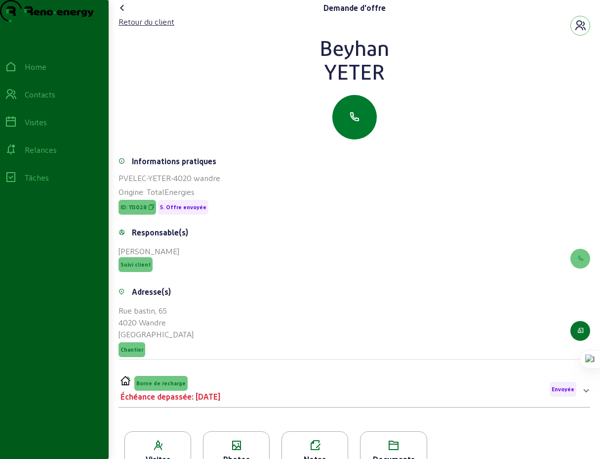
click at [356, 123] on icon "button" at bounding box center [355, 117] width 12 height 12
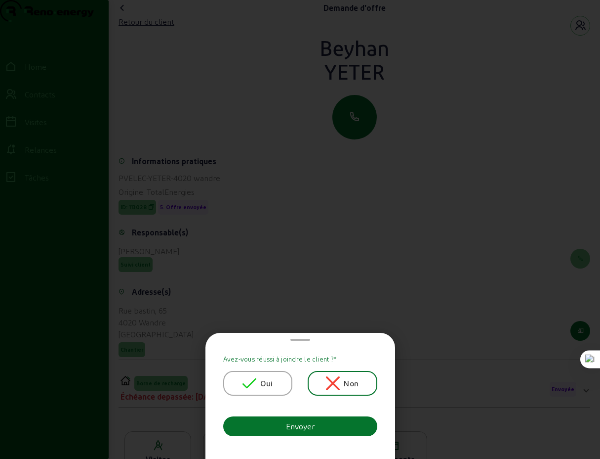
click at [268, 383] on span "Oui" at bounding box center [266, 383] width 12 height 12
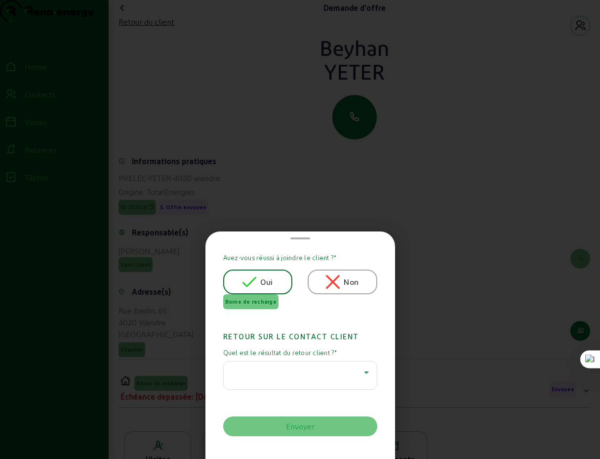
click at [361, 371] on icon at bounding box center [367, 372] width 12 height 12
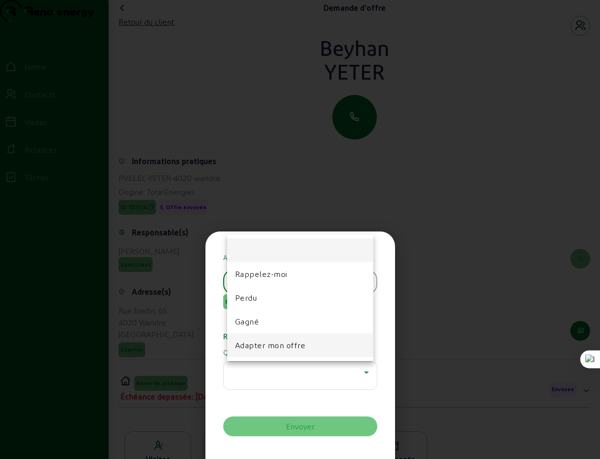
click at [270, 347] on span "Adapter mon offre" at bounding box center [270, 345] width 71 height 12
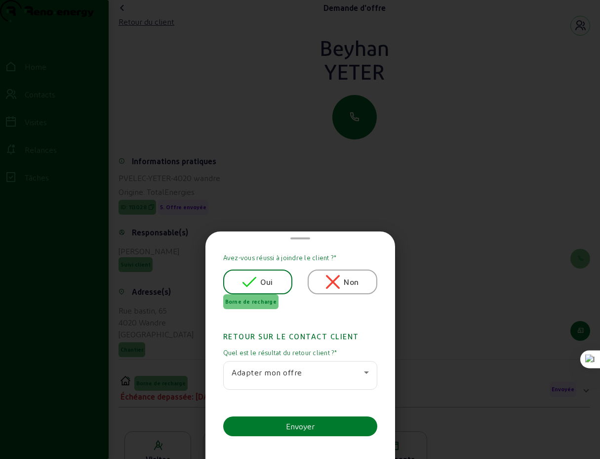
click at [298, 427] on div "Envoyer" at bounding box center [300, 426] width 29 height 12
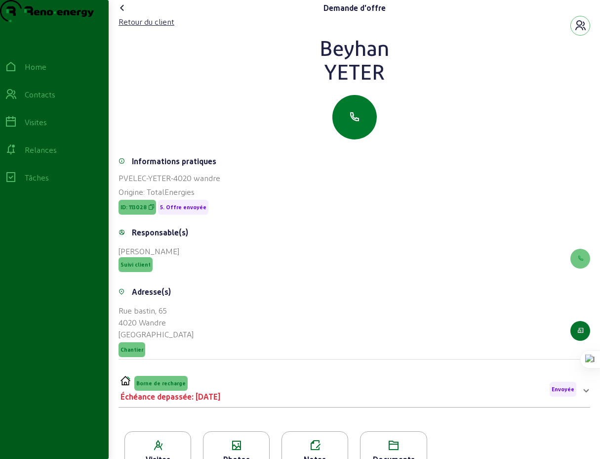
click at [355, 123] on icon "button" at bounding box center [355, 117] width 12 height 12
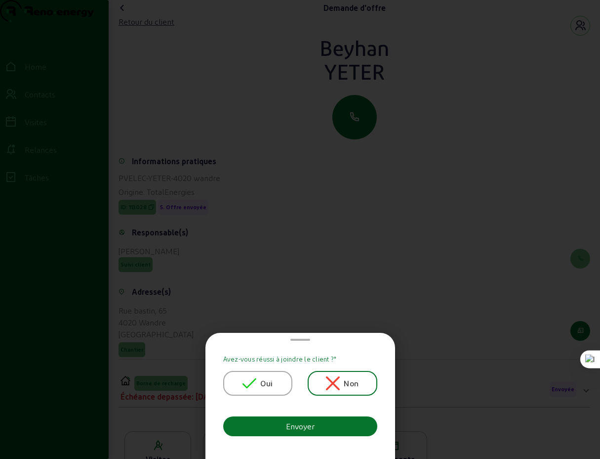
click at [268, 384] on span "Oui" at bounding box center [266, 383] width 12 height 12
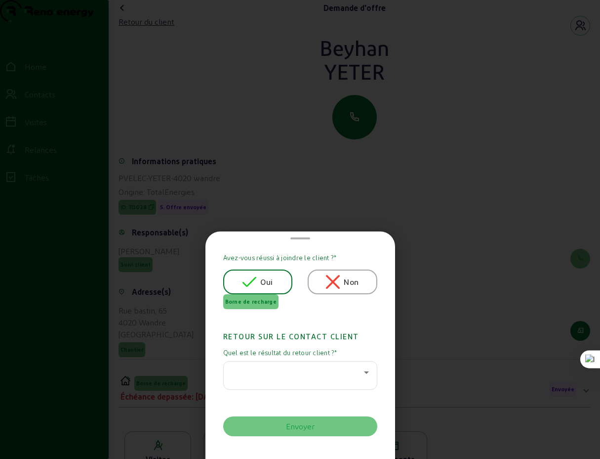
click at [364, 371] on icon at bounding box center [366, 372] width 5 height 2
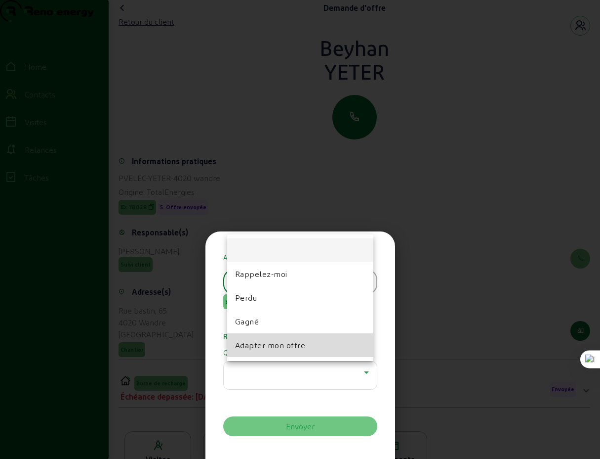
click at [272, 346] on span "Adapter mon offre" at bounding box center [270, 345] width 71 height 12
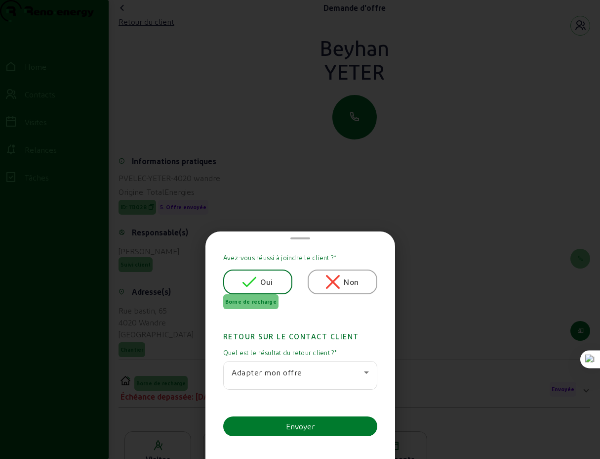
click at [303, 426] on div "Envoyer" at bounding box center [300, 426] width 29 height 12
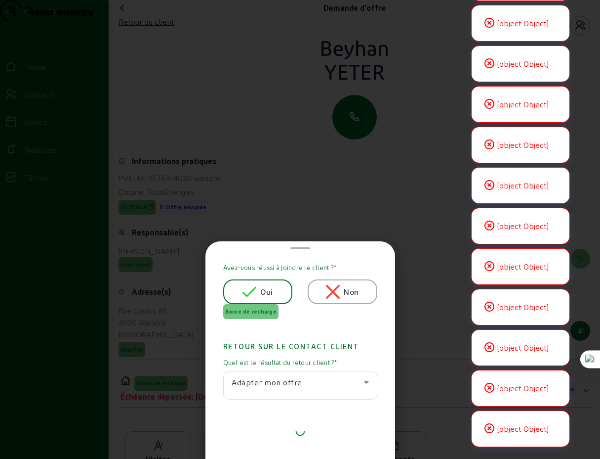
click at [221, 134] on div at bounding box center [300, 229] width 600 height 459
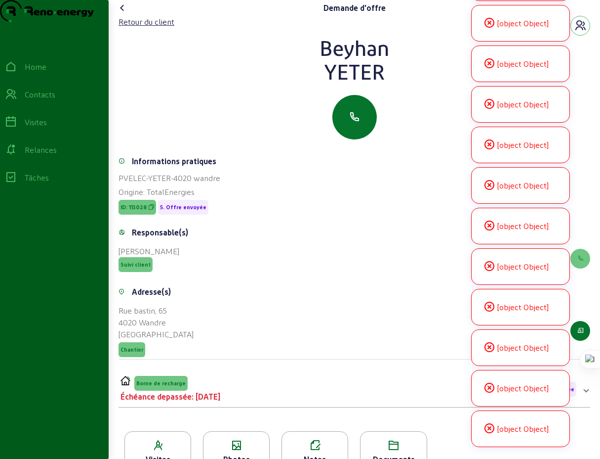
click at [125, 14] on icon at bounding box center [123, 8] width 12 height 12
click at [126, 14] on icon at bounding box center [123, 8] width 12 height 12
click at [202, 116] on div at bounding box center [355, 117] width 472 height 44
click at [124, 14] on icon at bounding box center [123, 8] width 12 height 12
click at [125, 14] on icon at bounding box center [123, 8] width 12 height 12
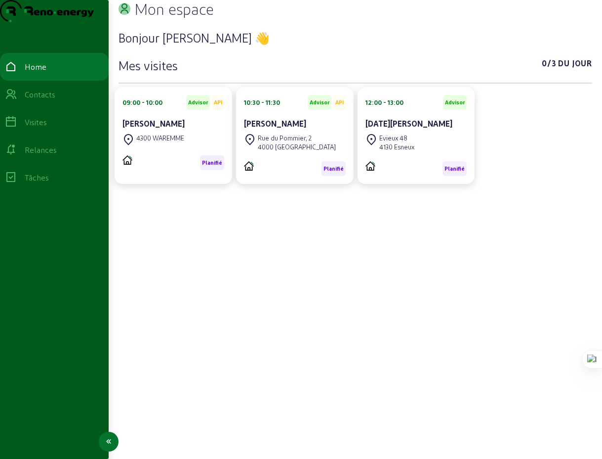
click at [54, 156] on div "Relances" at bounding box center [41, 150] width 32 height 12
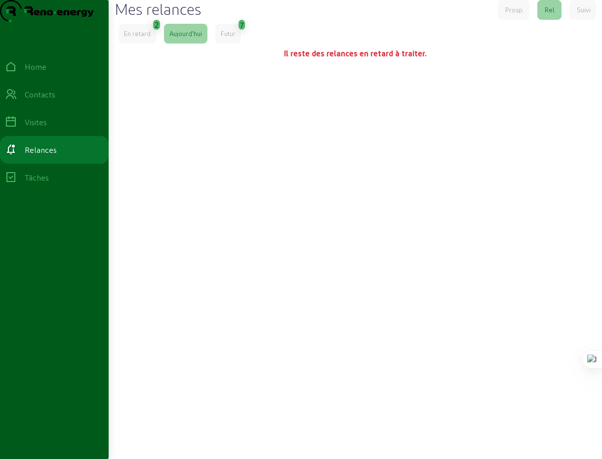
click at [141, 38] on div "En retard" at bounding box center [137, 33] width 27 height 9
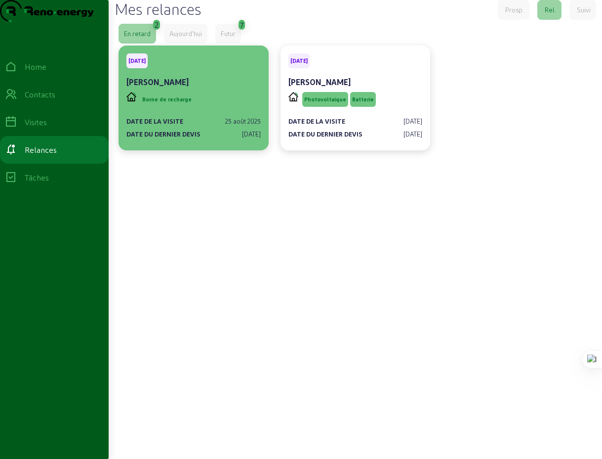
click at [177, 90] on div "14/09/2025 Fabien Chrispeel" at bounding box center [194, 71] width 134 height 37
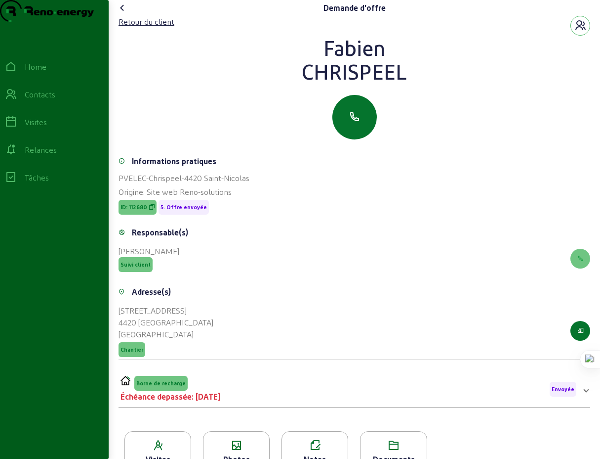
click at [125, 14] on icon at bounding box center [123, 8] width 12 height 12
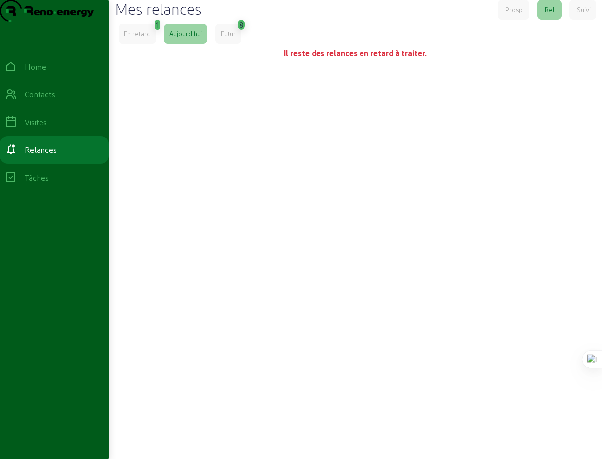
click at [143, 38] on div "En retard" at bounding box center [137, 33] width 27 height 9
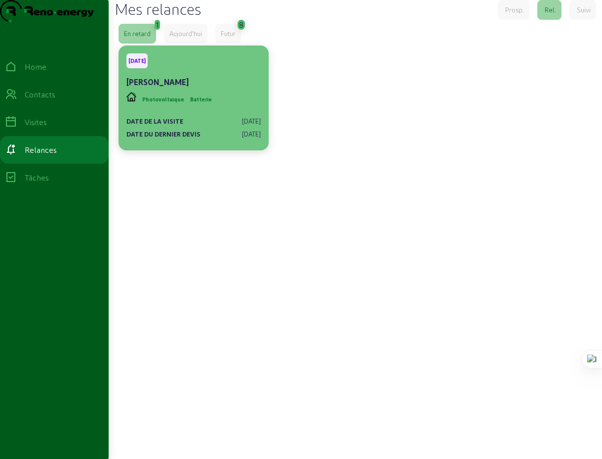
click at [197, 88] on div "[PERSON_NAME]" at bounding box center [194, 82] width 134 height 12
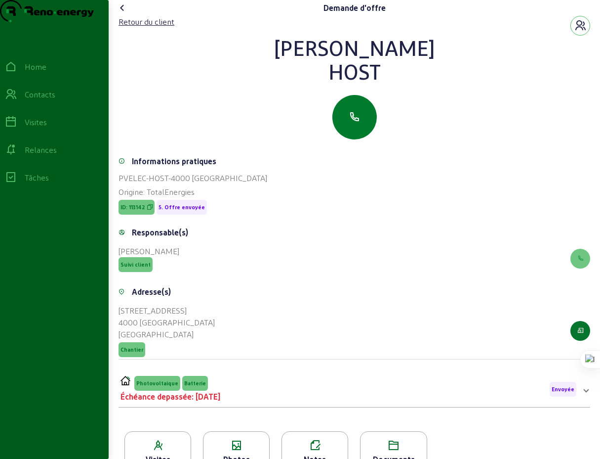
click at [356, 123] on icon "button" at bounding box center [355, 117] width 12 height 12
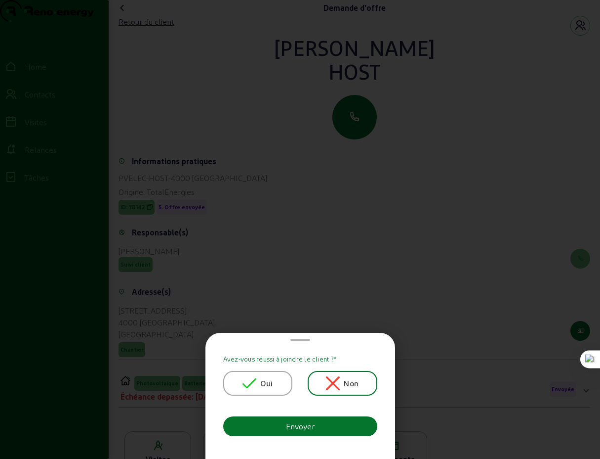
click at [258, 386] on div "Oui" at bounding box center [258, 383] width 30 height 14
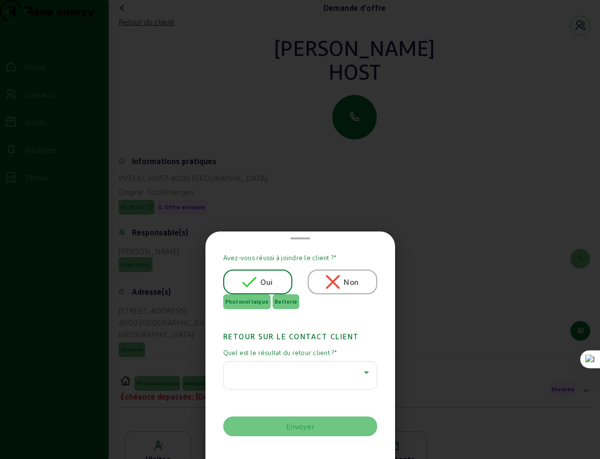
click at [364, 372] on icon at bounding box center [366, 372] width 5 height 2
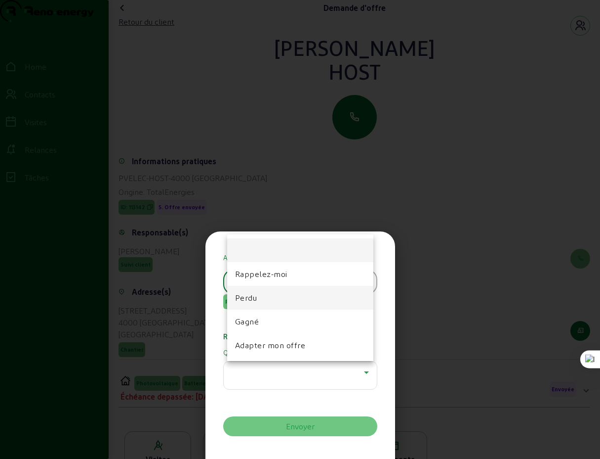
click at [247, 297] on span "Perdu" at bounding box center [246, 298] width 22 height 12
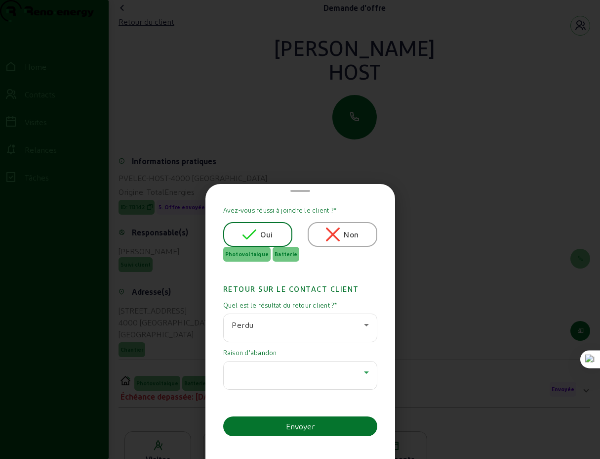
click at [361, 372] on icon at bounding box center [367, 372] width 12 height 12
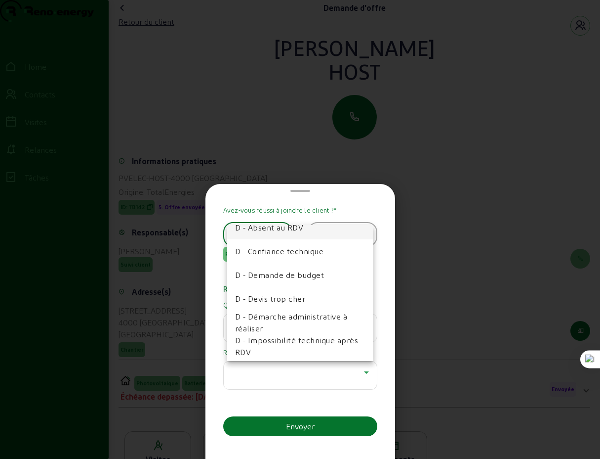
scroll to position [171, 0]
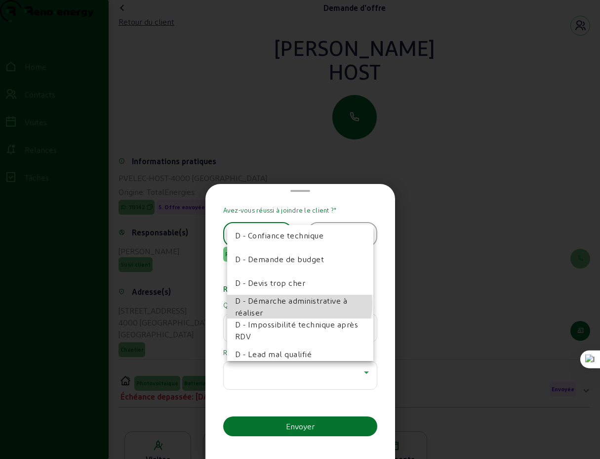
click at [286, 302] on span "D - Démarche administrative à réaliser" at bounding box center [300, 307] width 130 height 24
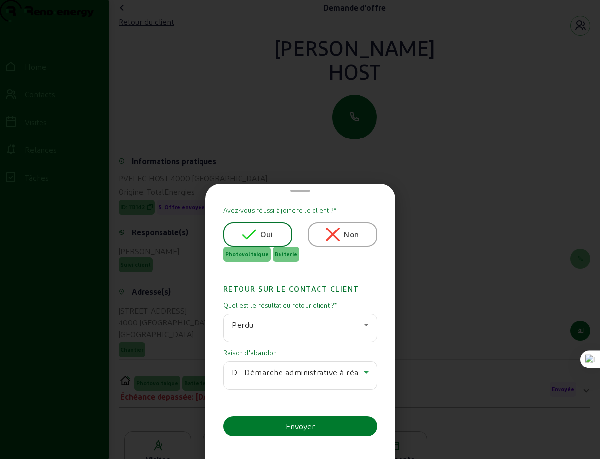
click at [303, 427] on div "Envoyer" at bounding box center [300, 426] width 29 height 12
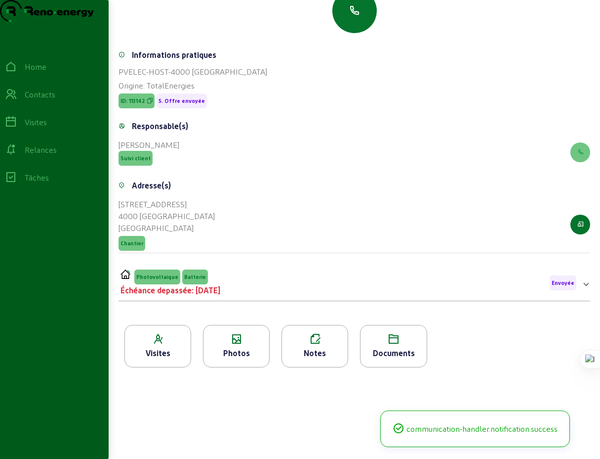
scroll to position [0, 0]
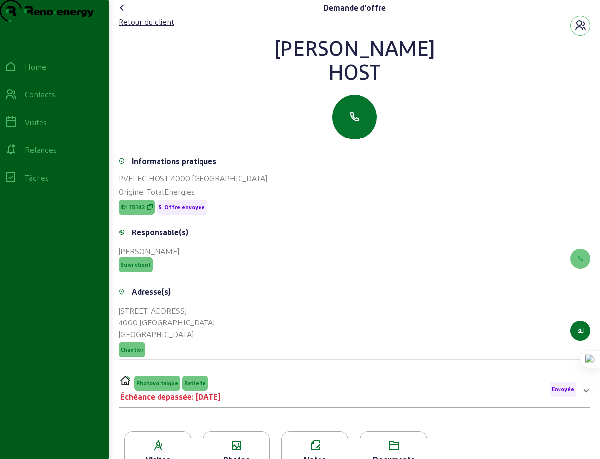
click at [125, 14] on icon at bounding box center [123, 8] width 12 height 12
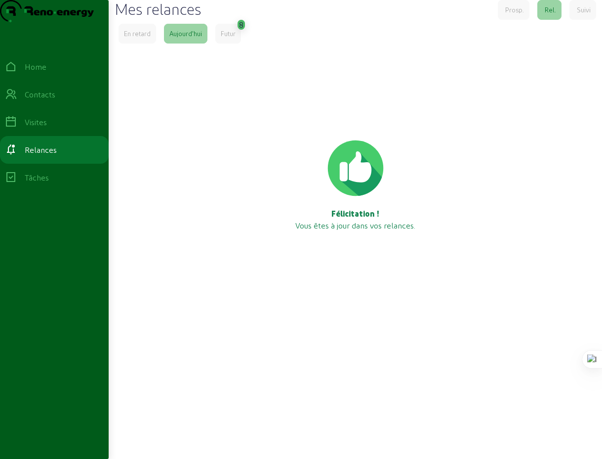
click at [232, 38] on div "Futur" at bounding box center [228, 33] width 15 height 9
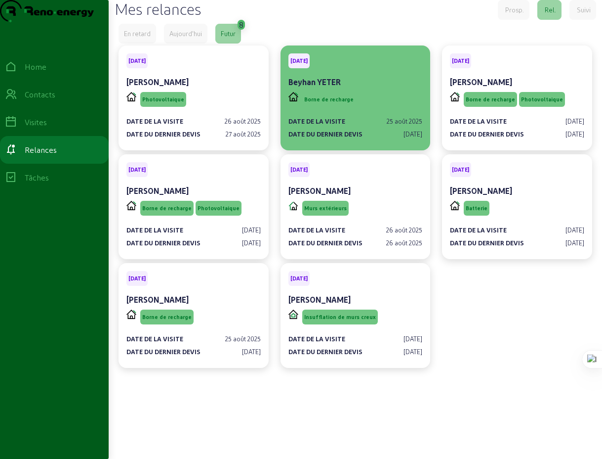
click at [359, 88] on div "Beyhan YETER" at bounding box center [356, 82] width 134 height 12
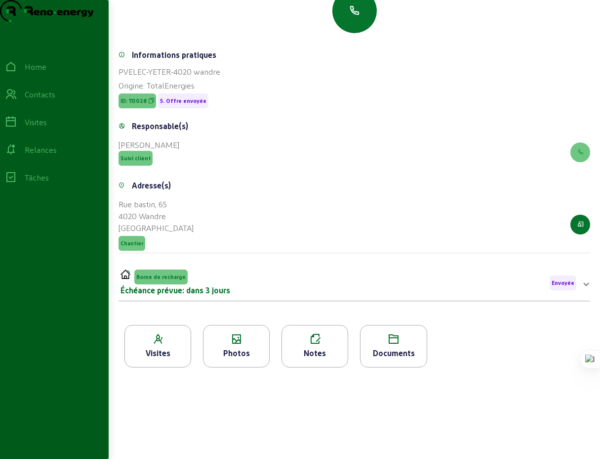
scroll to position [126, 0]
